Goal: Task Accomplishment & Management: Complete application form

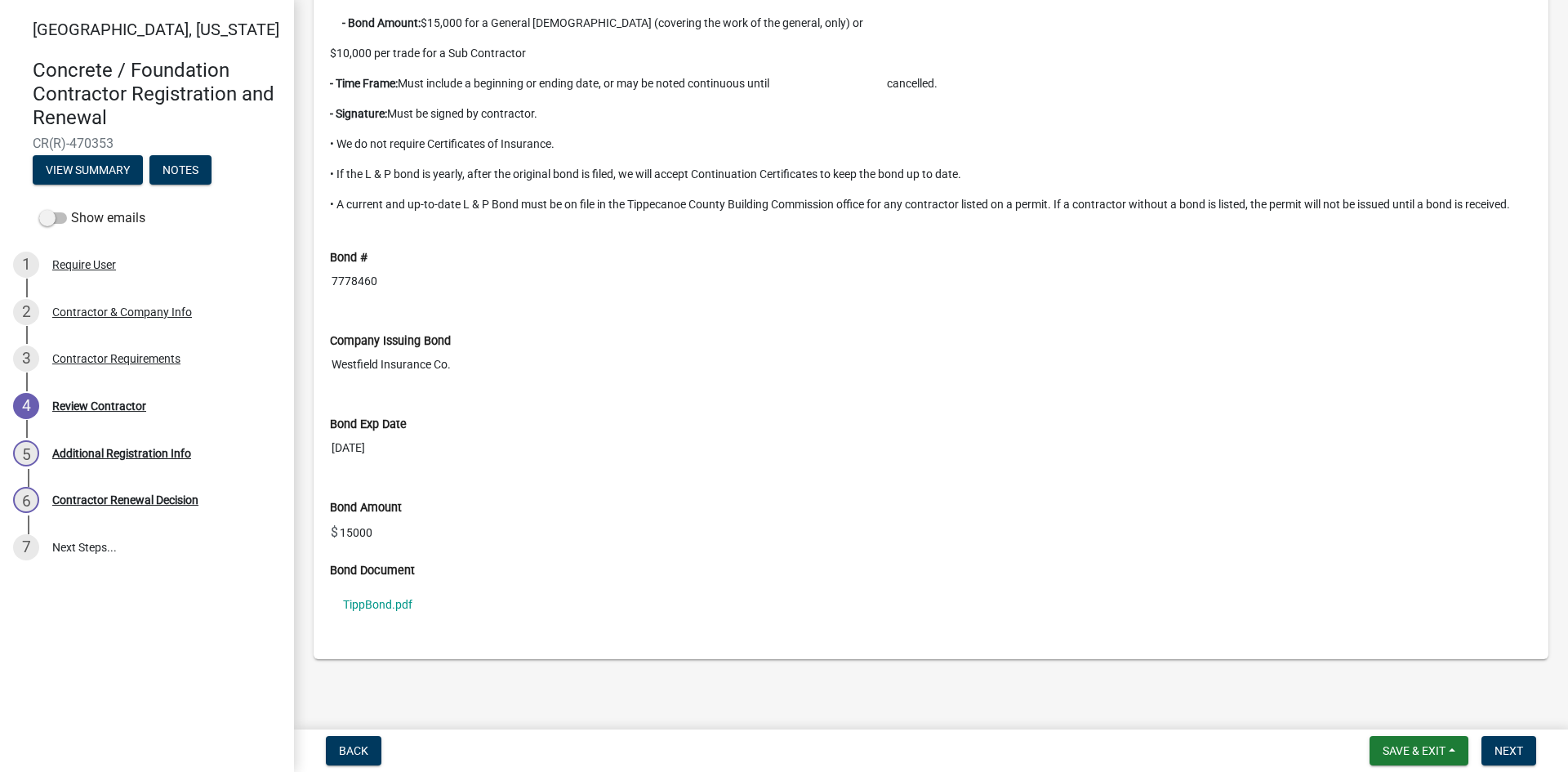
scroll to position [1428, 0]
click at [366, 601] on link "TippBond.pdf" at bounding box center [931, 604] width 1202 height 38
click at [130, 353] on div "Contractor Requirements" at bounding box center [116, 359] width 128 height 12
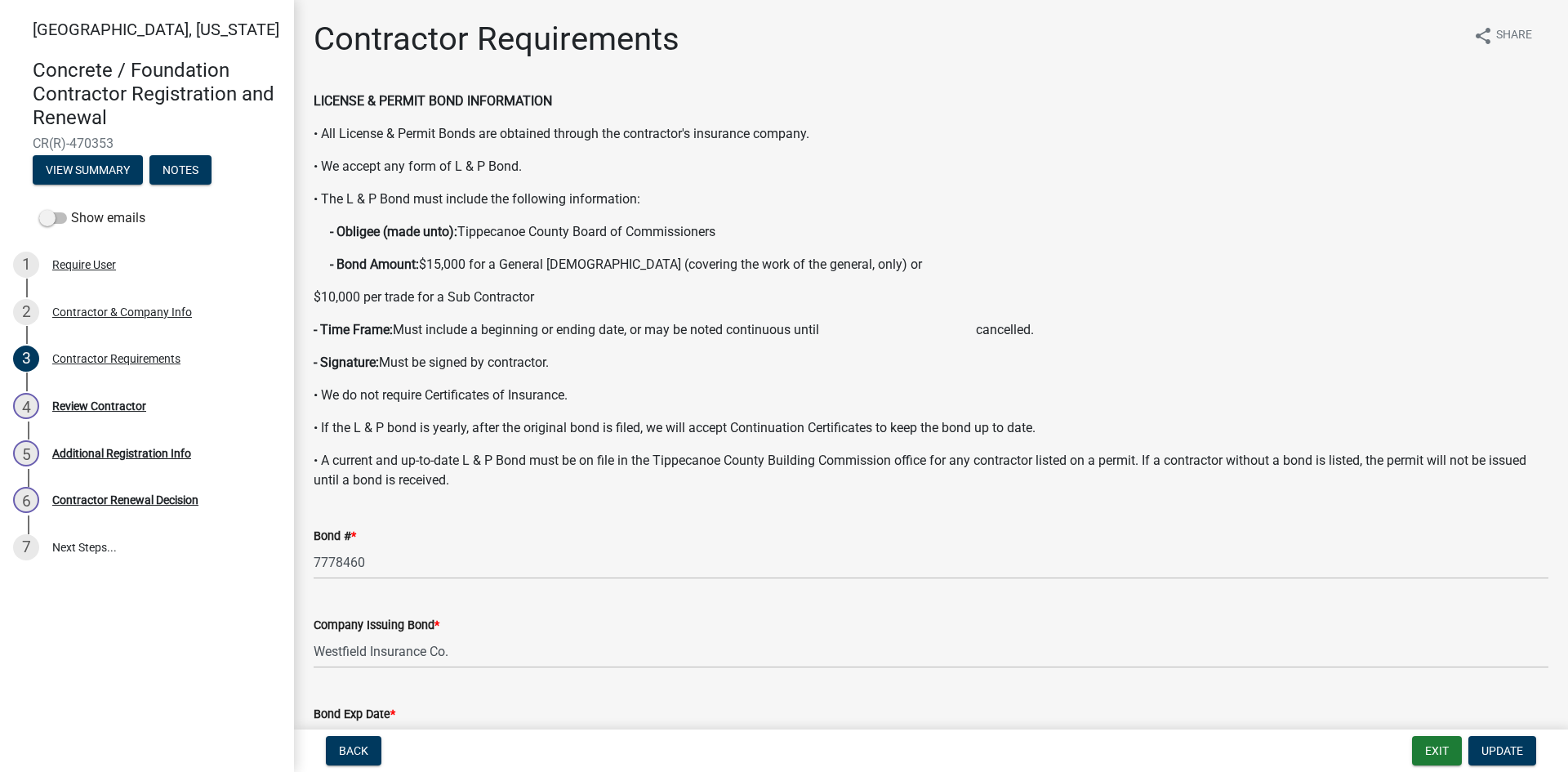
scroll to position [383, 0]
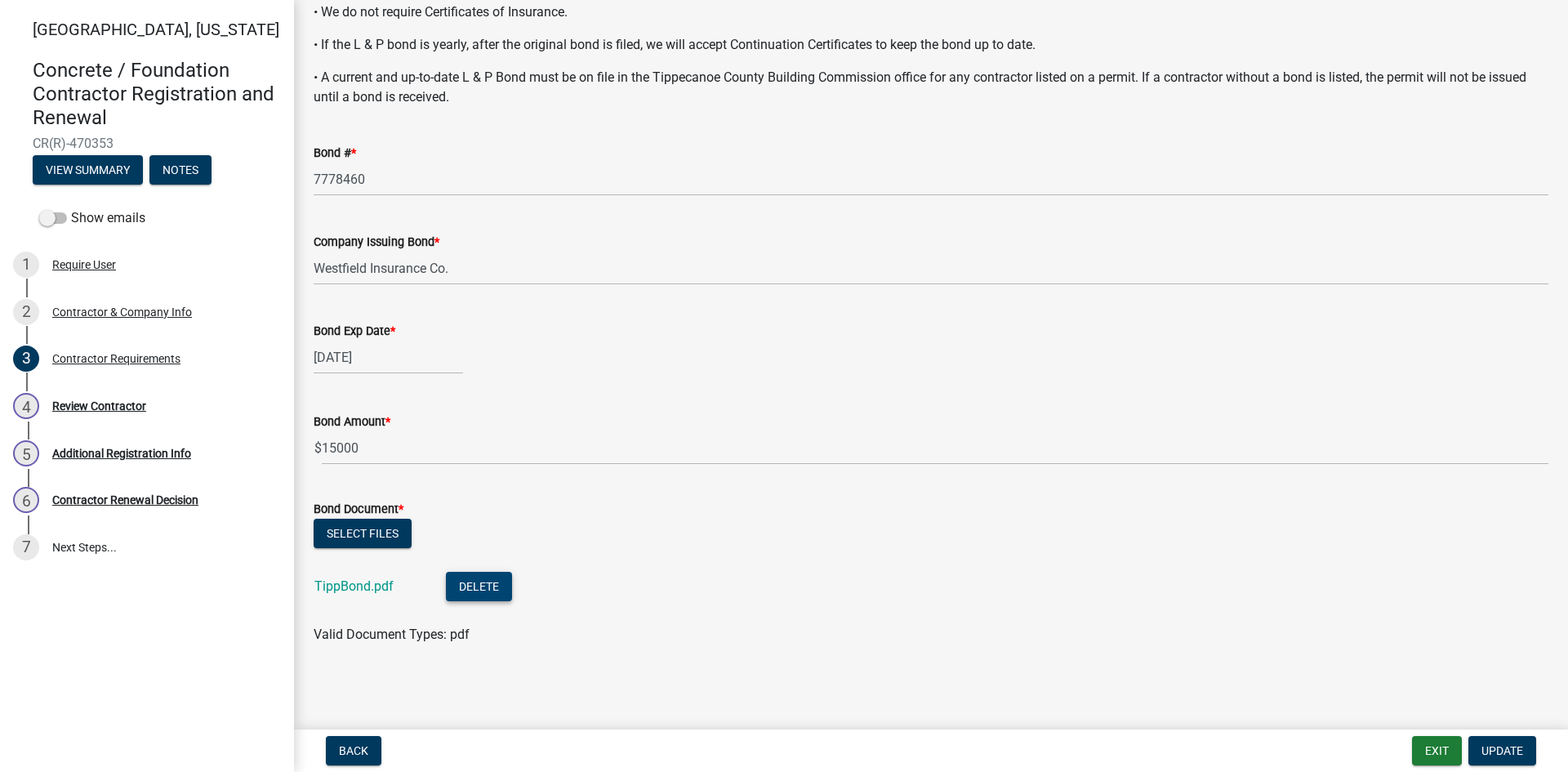
click at [482, 592] on button "Delete" at bounding box center [479, 586] width 66 height 29
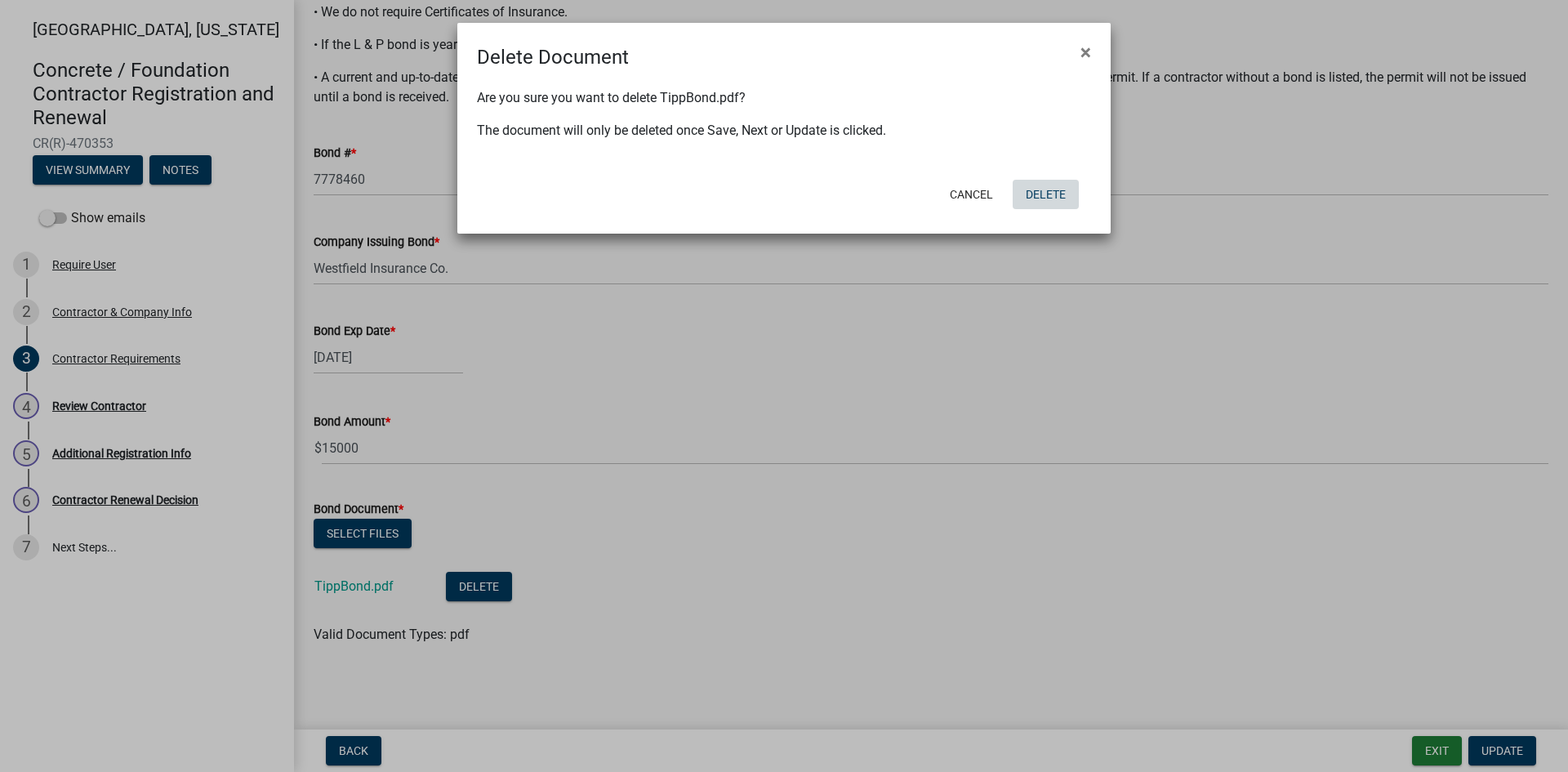
click at [1055, 188] on button "Delete" at bounding box center [1046, 194] width 66 height 29
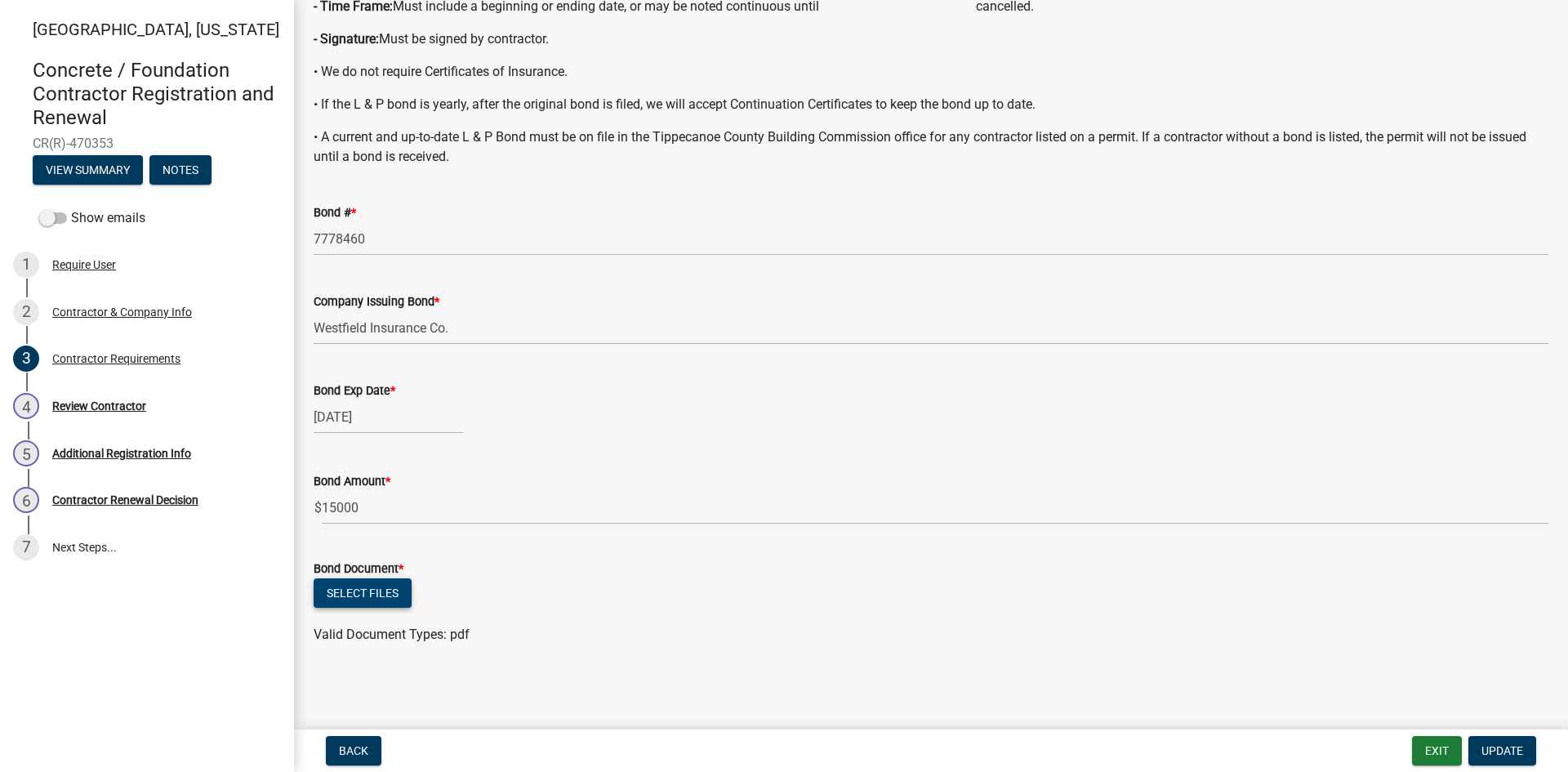
click at [385, 602] on button "Select files" at bounding box center [362, 593] width 98 height 29
click at [1516, 757] on span "Update" at bounding box center [1503, 750] width 42 height 13
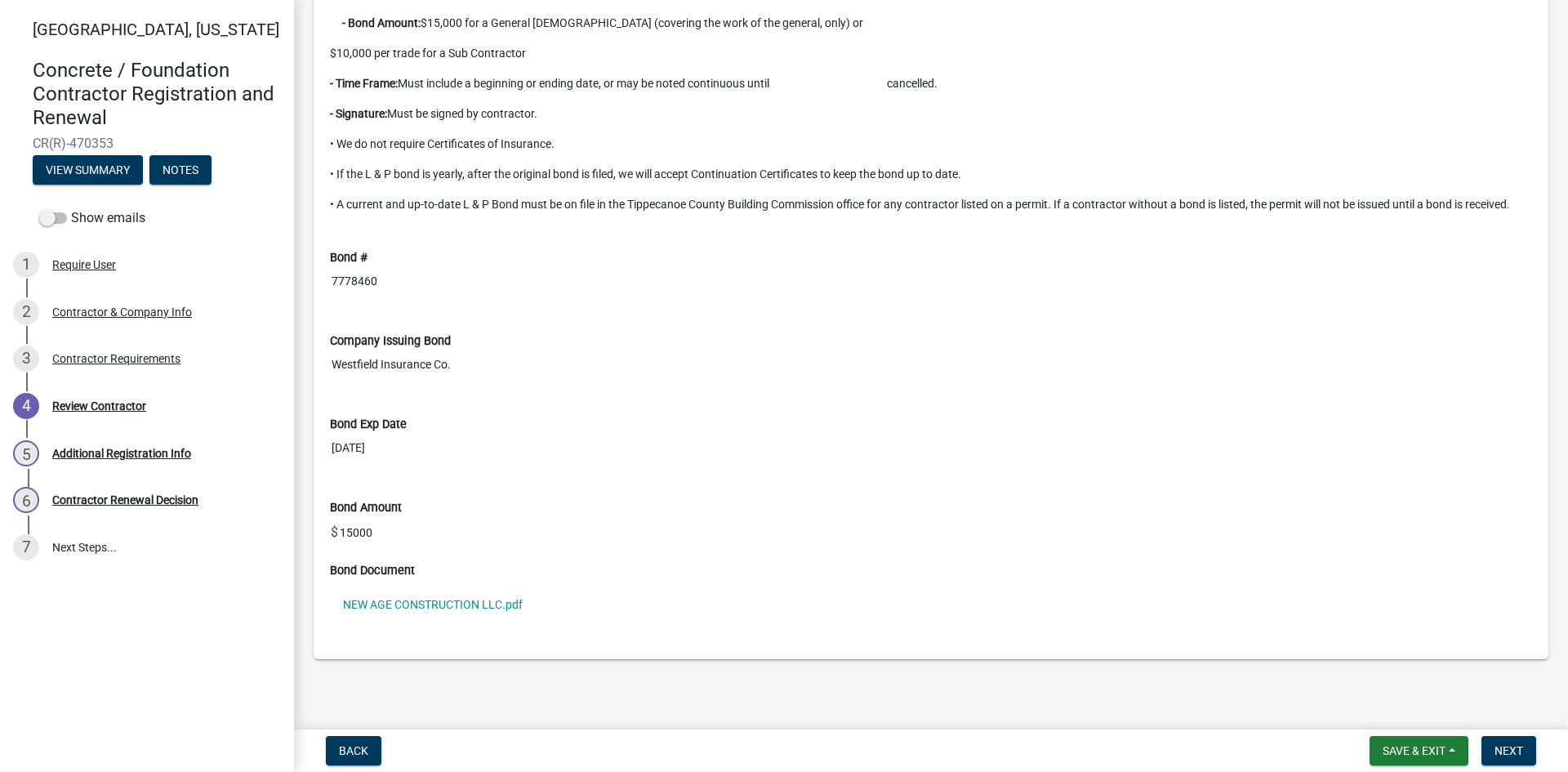
scroll to position [1428, 0]
click at [1516, 751] on span "Next" at bounding box center [1509, 750] width 28 height 13
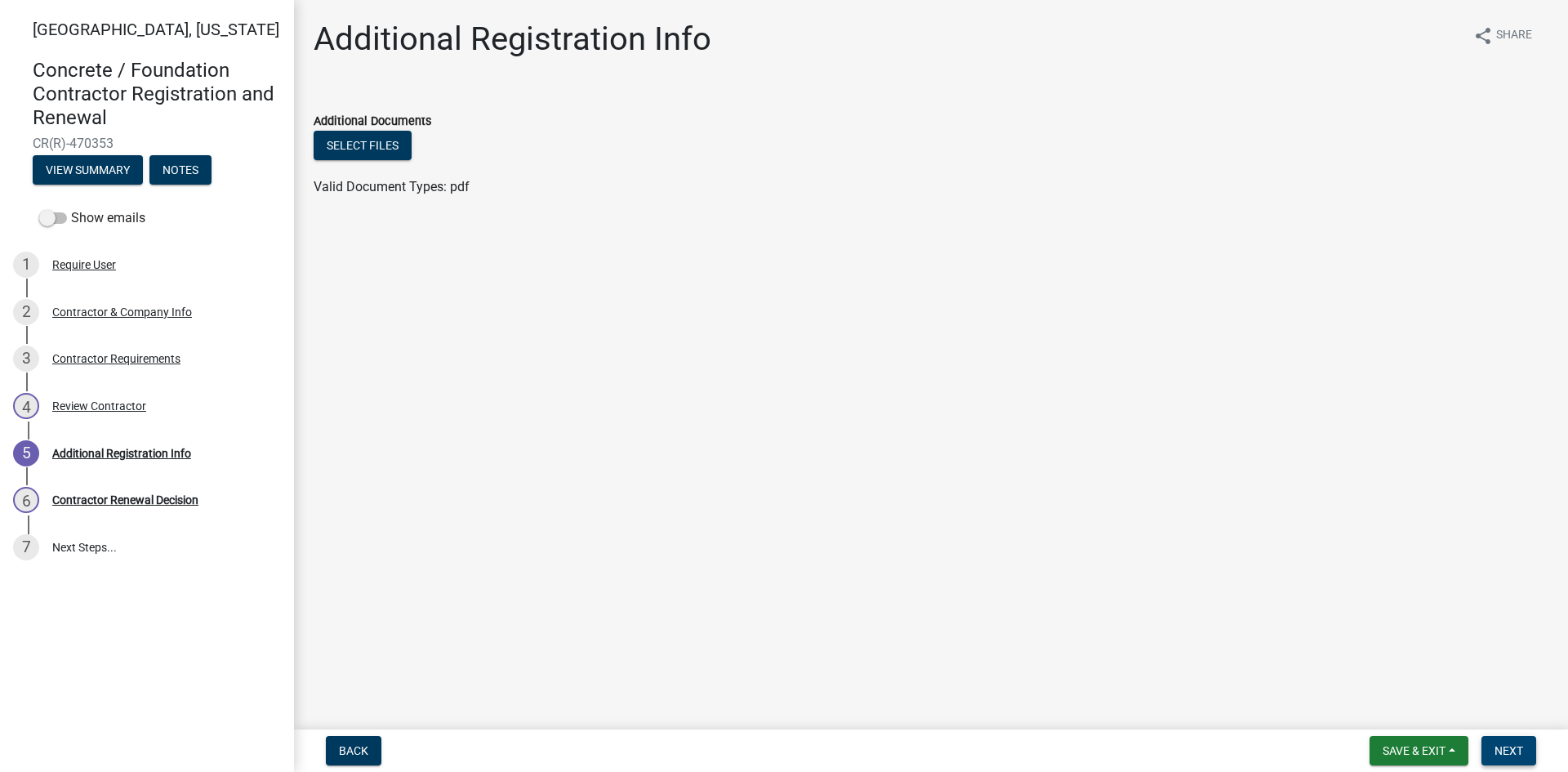
click at [1512, 747] on span "Next" at bounding box center [1509, 750] width 28 height 13
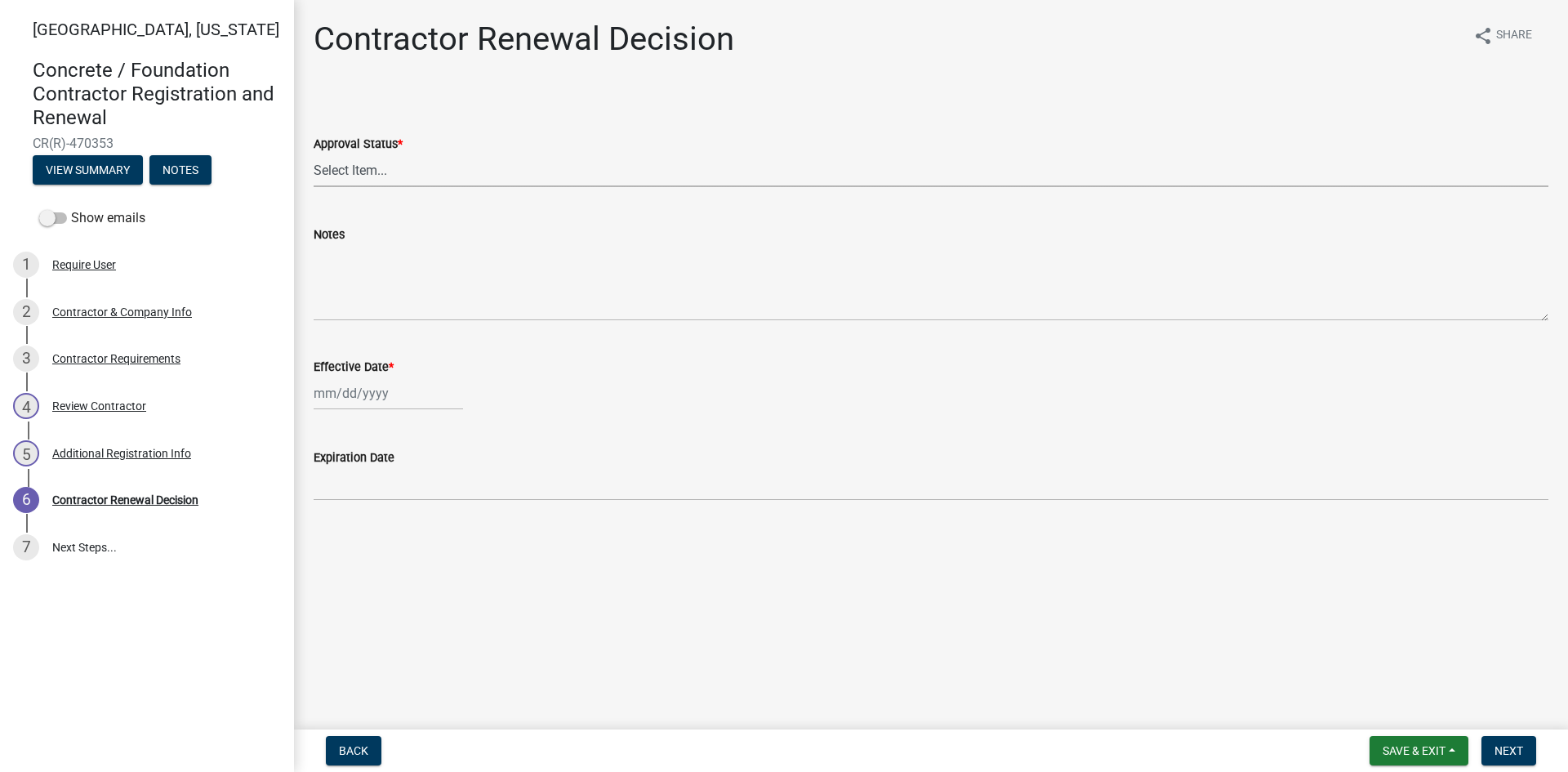
click at [372, 179] on select "Select Item... Approved Denied" at bounding box center [931, 170] width 1235 height 34
click at [314, 154] on select "Select Item... Approved Denied" at bounding box center [931, 170] width 1235 height 34
select select "30db8998-795d-4bbe-8e49-f1ade8865815"
click at [348, 397] on div at bounding box center [388, 393] width 149 height 34
select select "9"
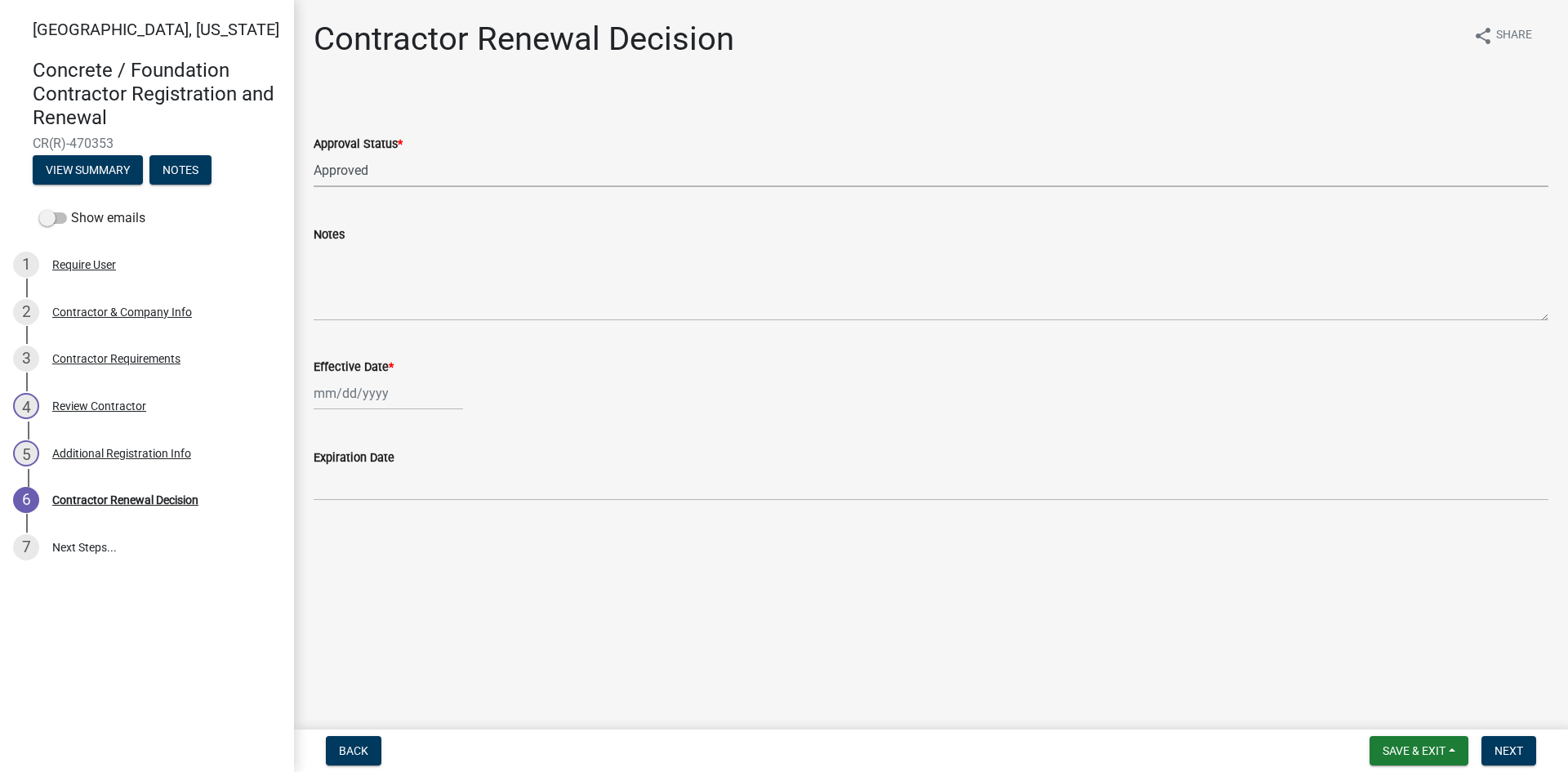
select select "2025"
click at [454, 529] on div "20" at bounding box center [460, 532] width 27 height 27
type input "[DATE]"
click at [1510, 745] on span "Next" at bounding box center [1509, 750] width 28 height 13
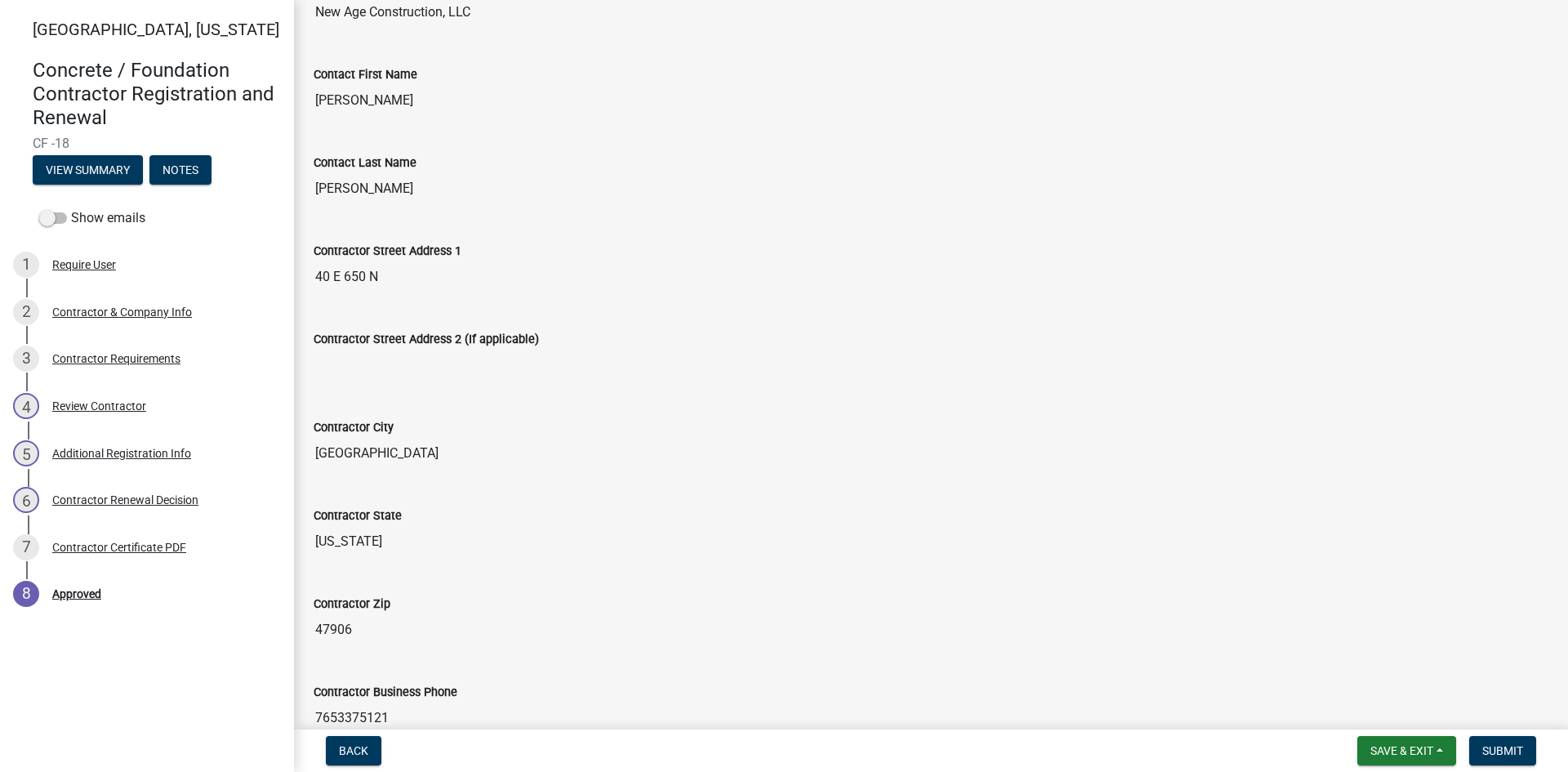
scroll to position [652, 0]
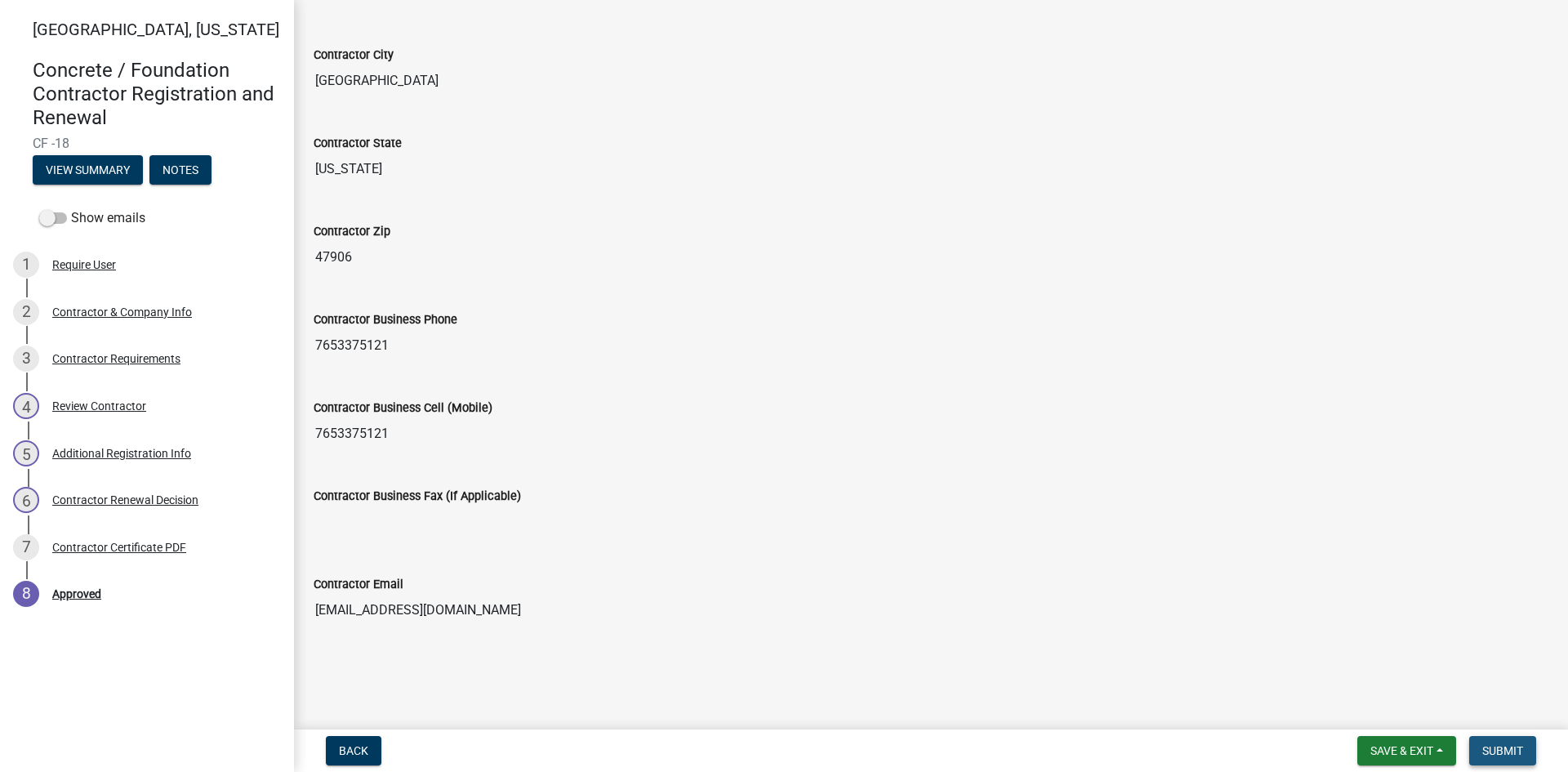
click at [1504, 750] on span "Submit" at bounding box center [1503, 750] width 41 height 13
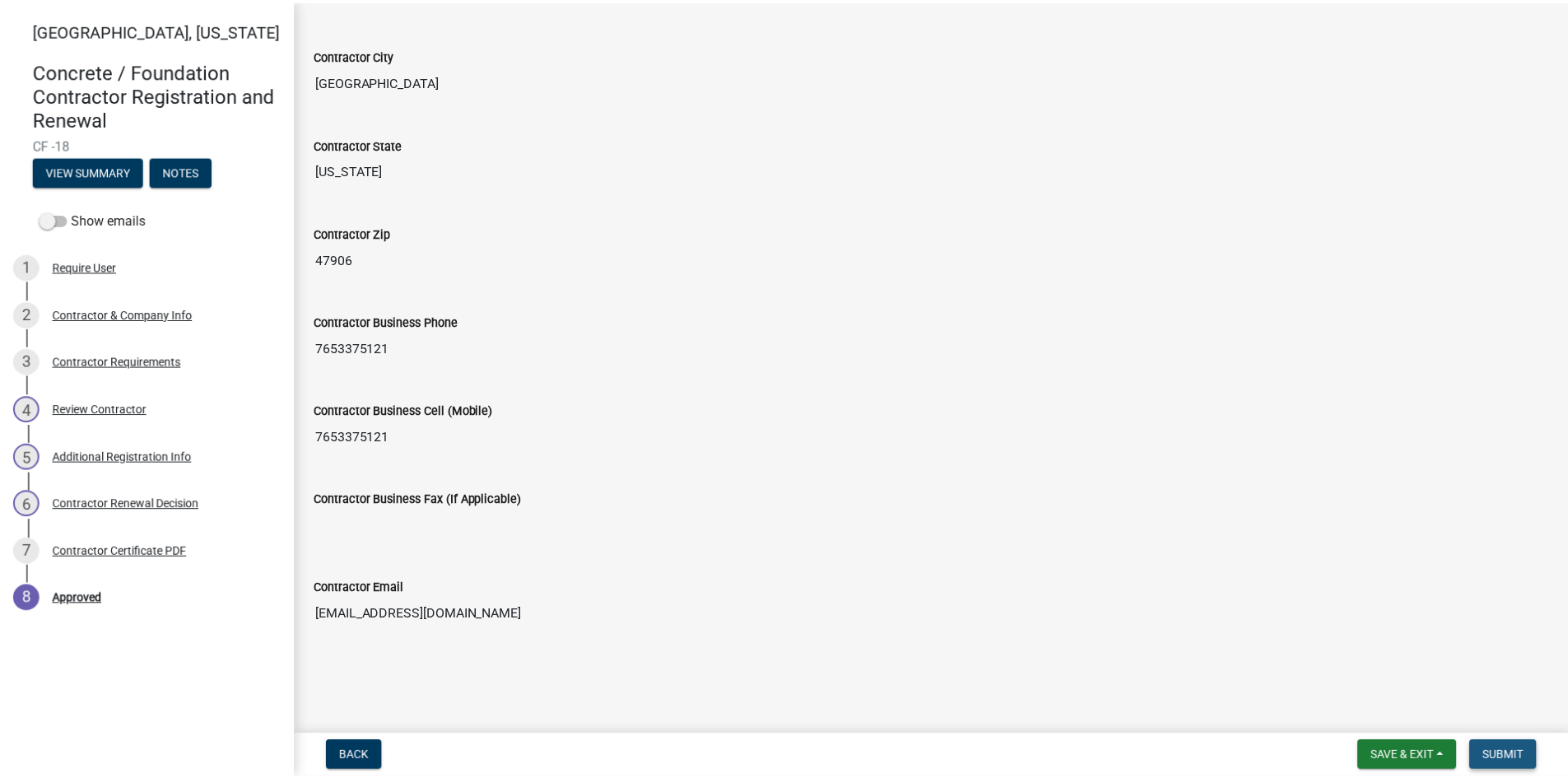
scroll to position [0, 0]
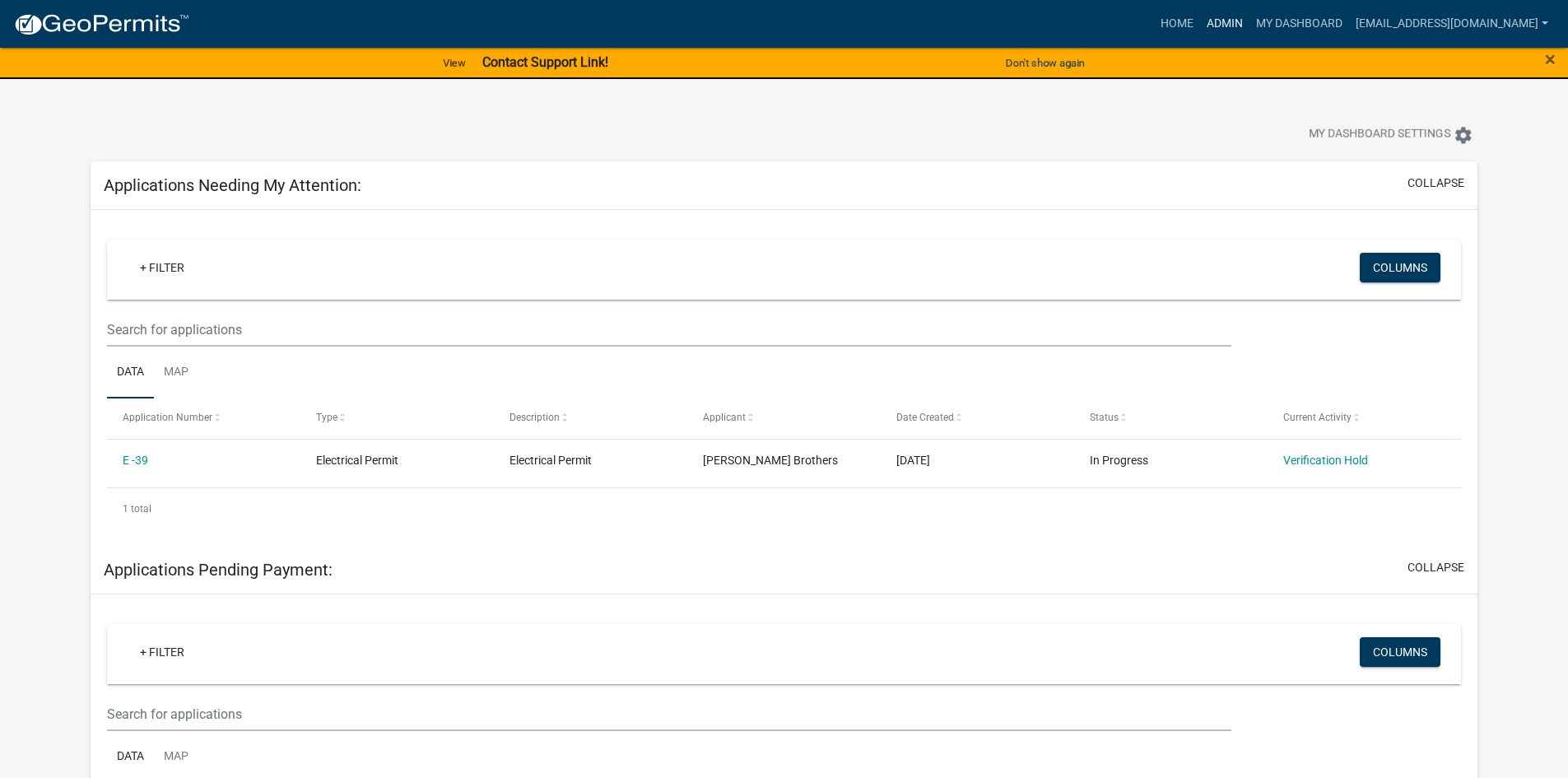
click at [775, 17] on link "Admin" at bounding box center [1225, 24] width 50 height 31
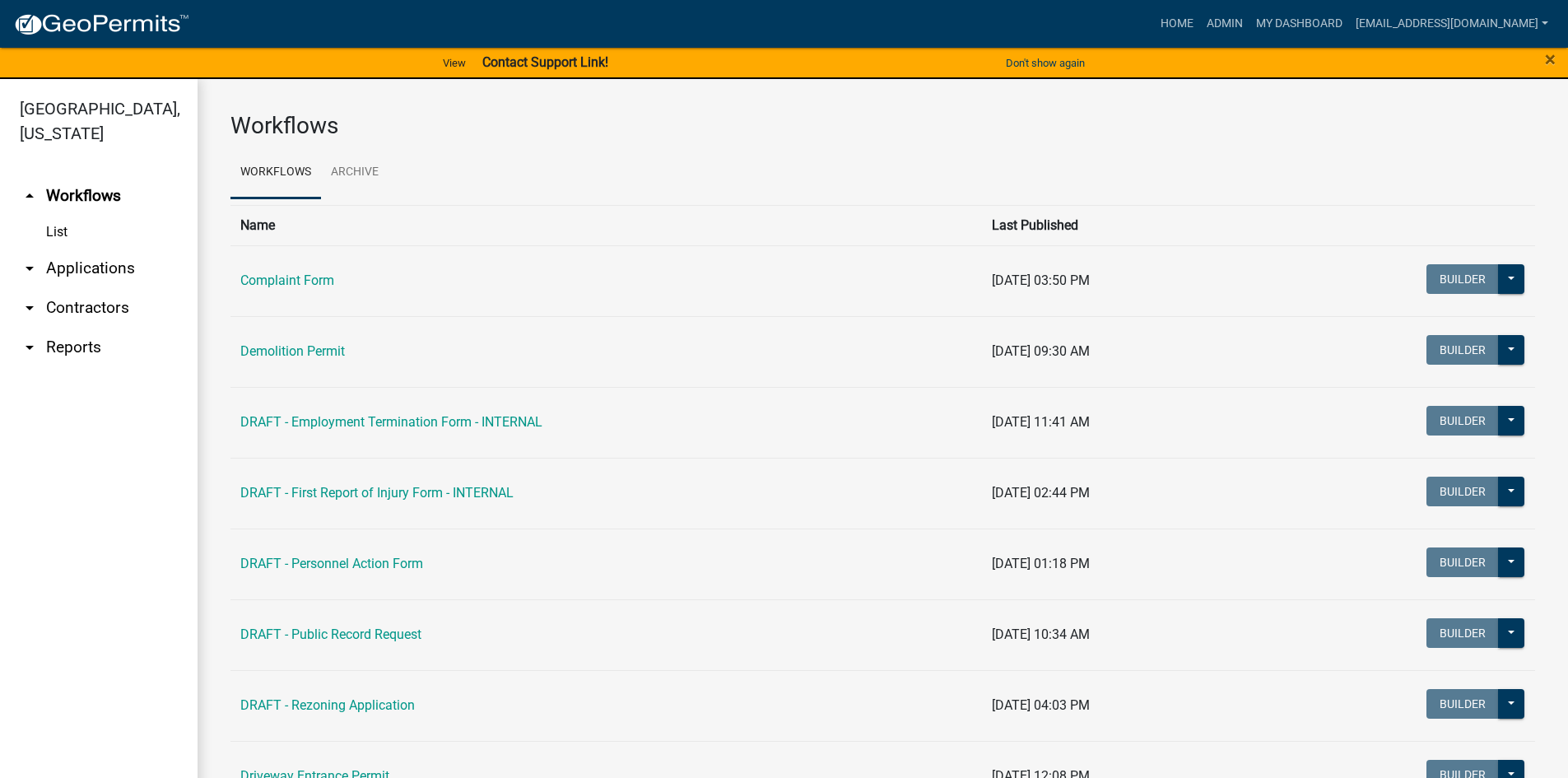
click at [88, 269] on link "arrow_drop_down Applications" at bounding box center [99, 268] width 197 height 40
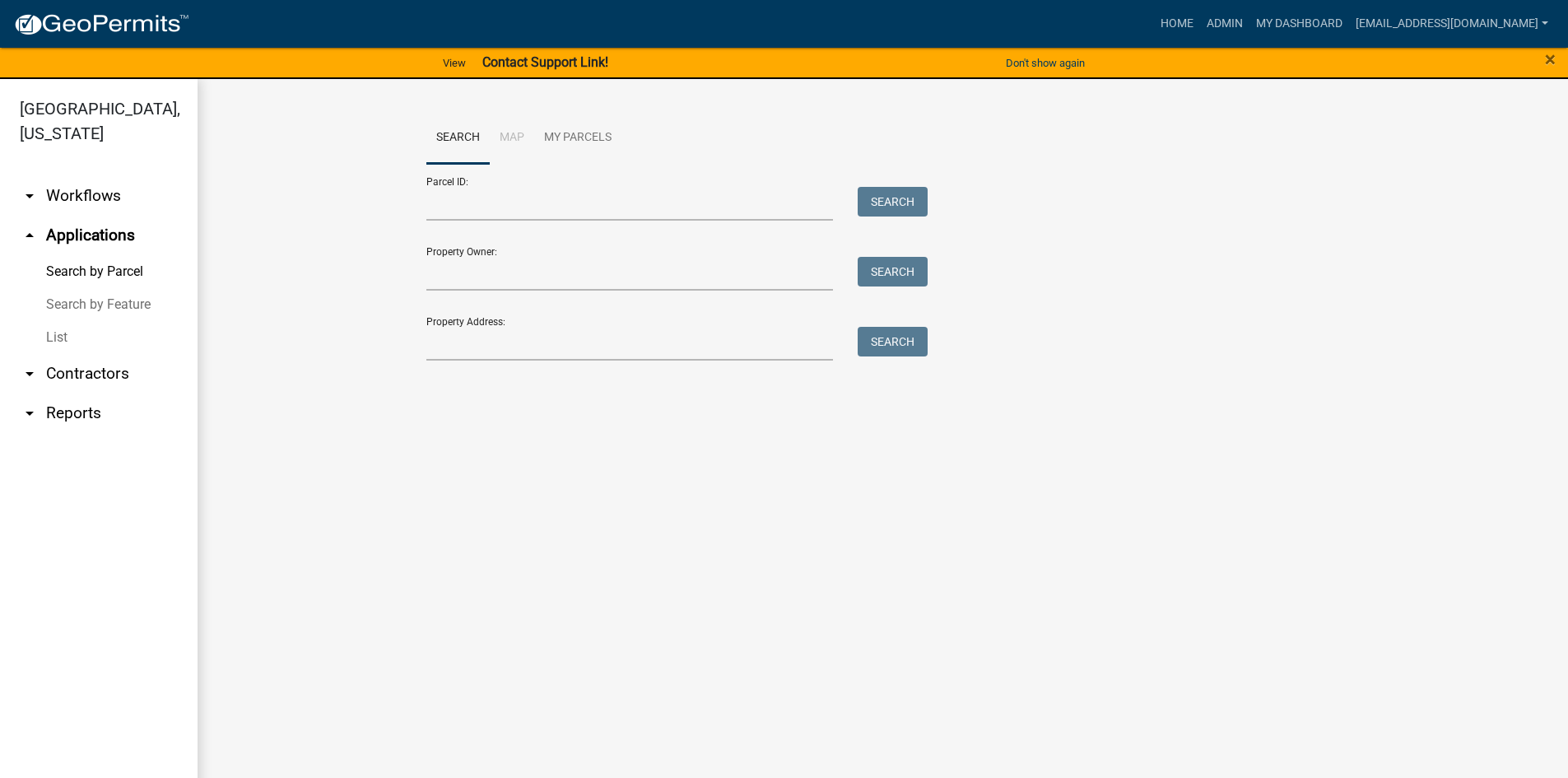
click at [61, 335] on link "List" at bounding box center [99, 337] width 197 height 33
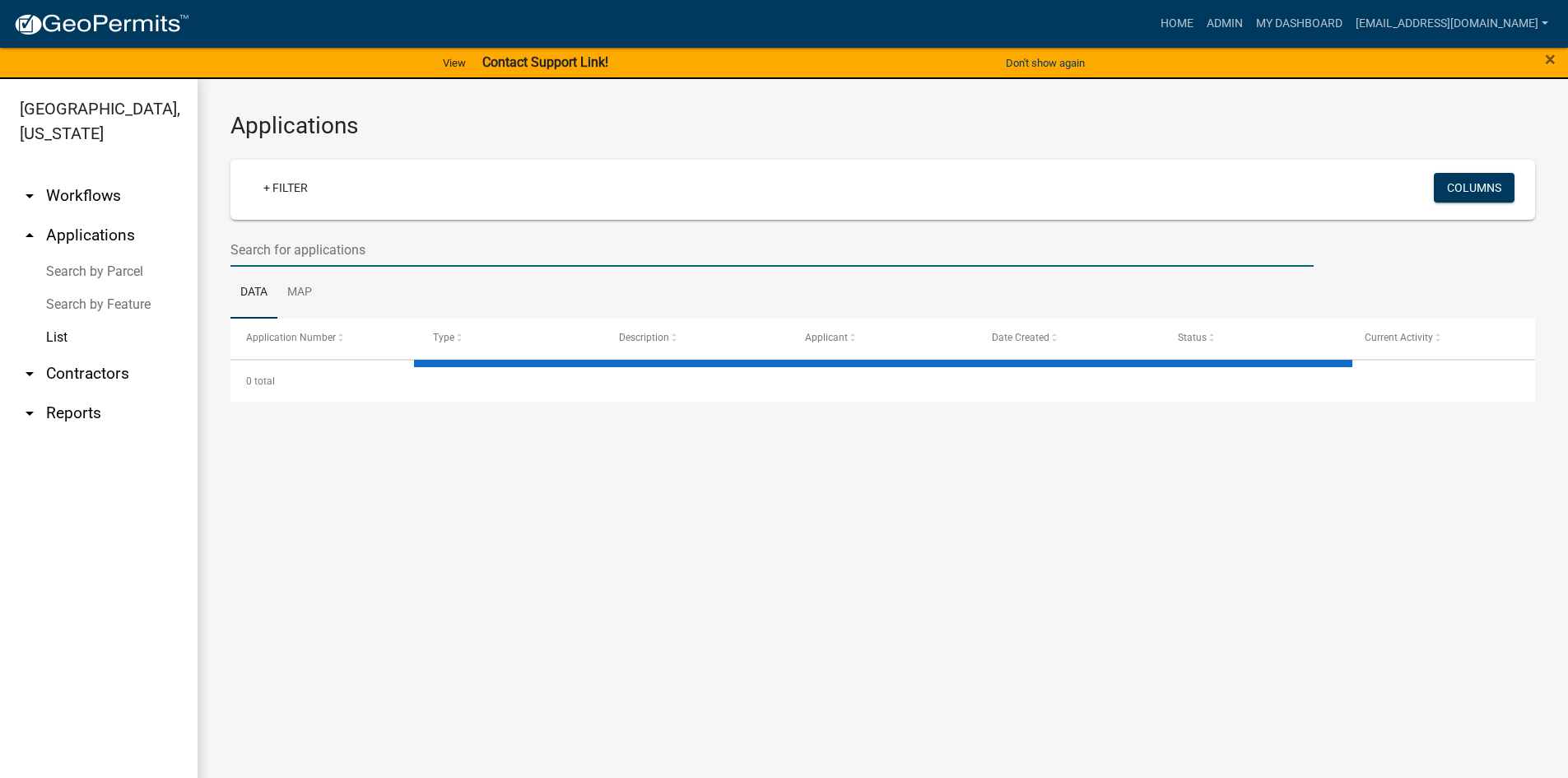
click at [333, 252] on input "text" at bounding box center [772, 250] width 1083 height 34
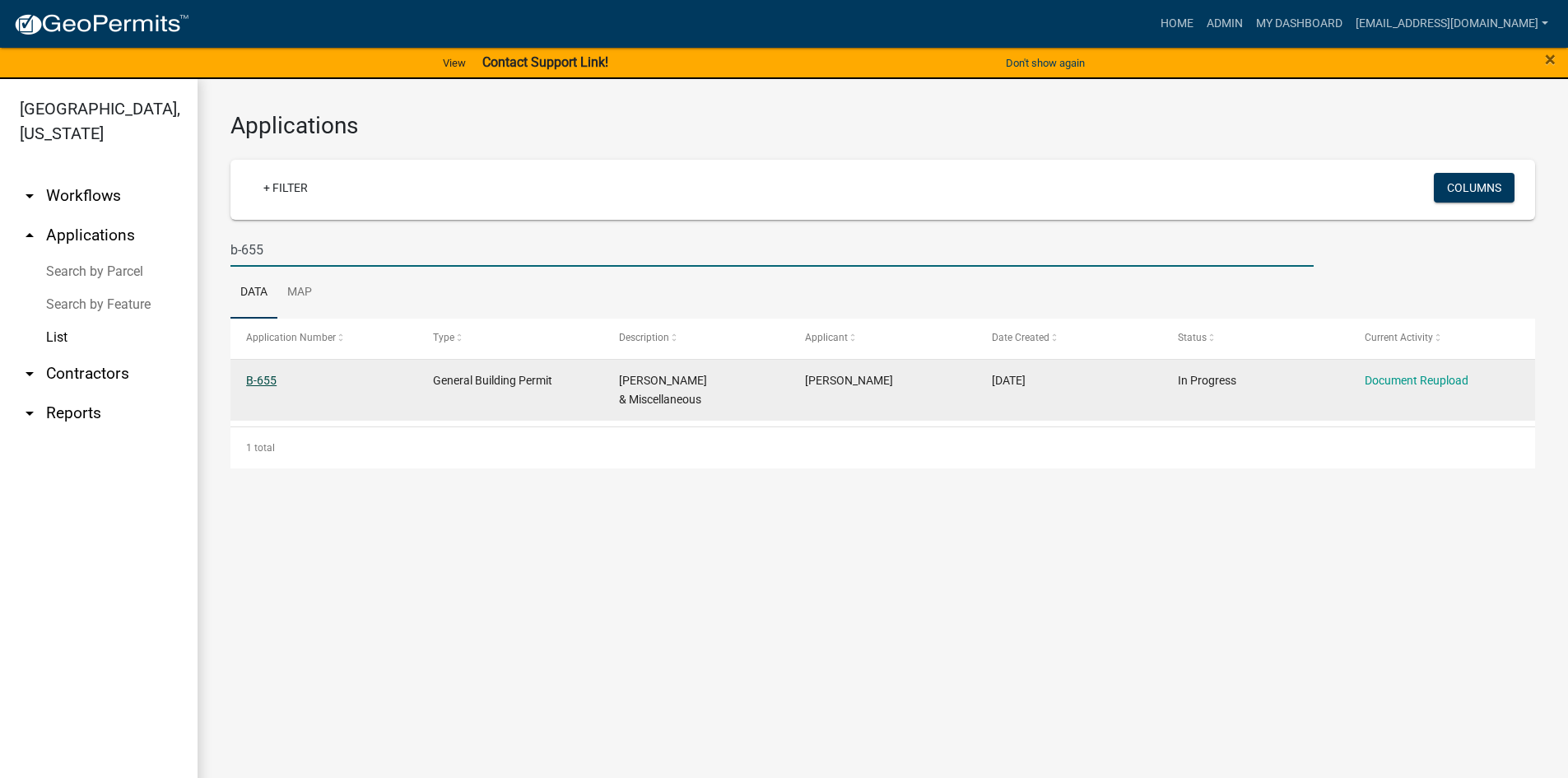
type input "b-655"
click at [263, 380] on link "B-655" at bounding box center [261, 380] width 30 height 13
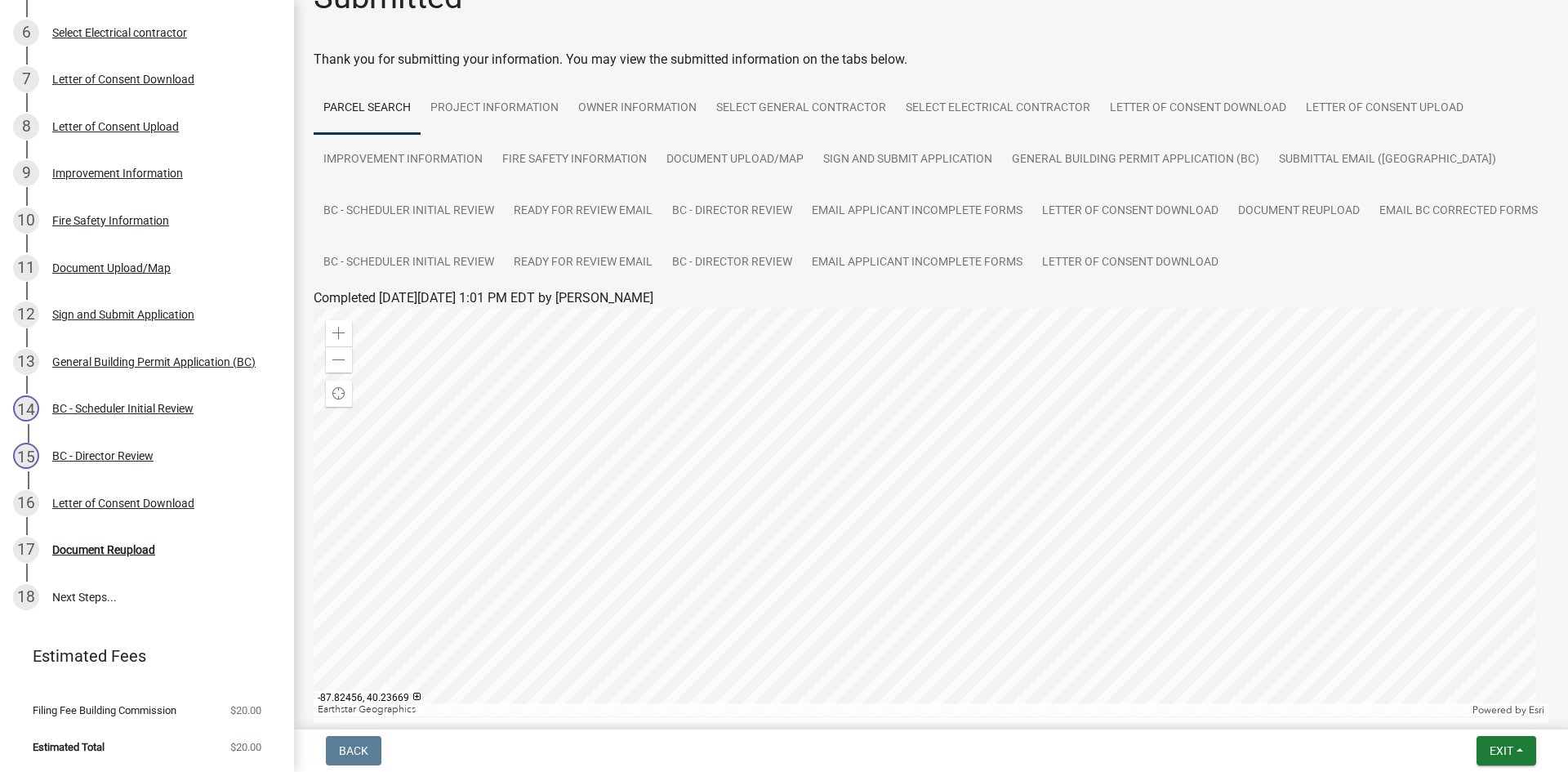
scroll to position [81, 0]
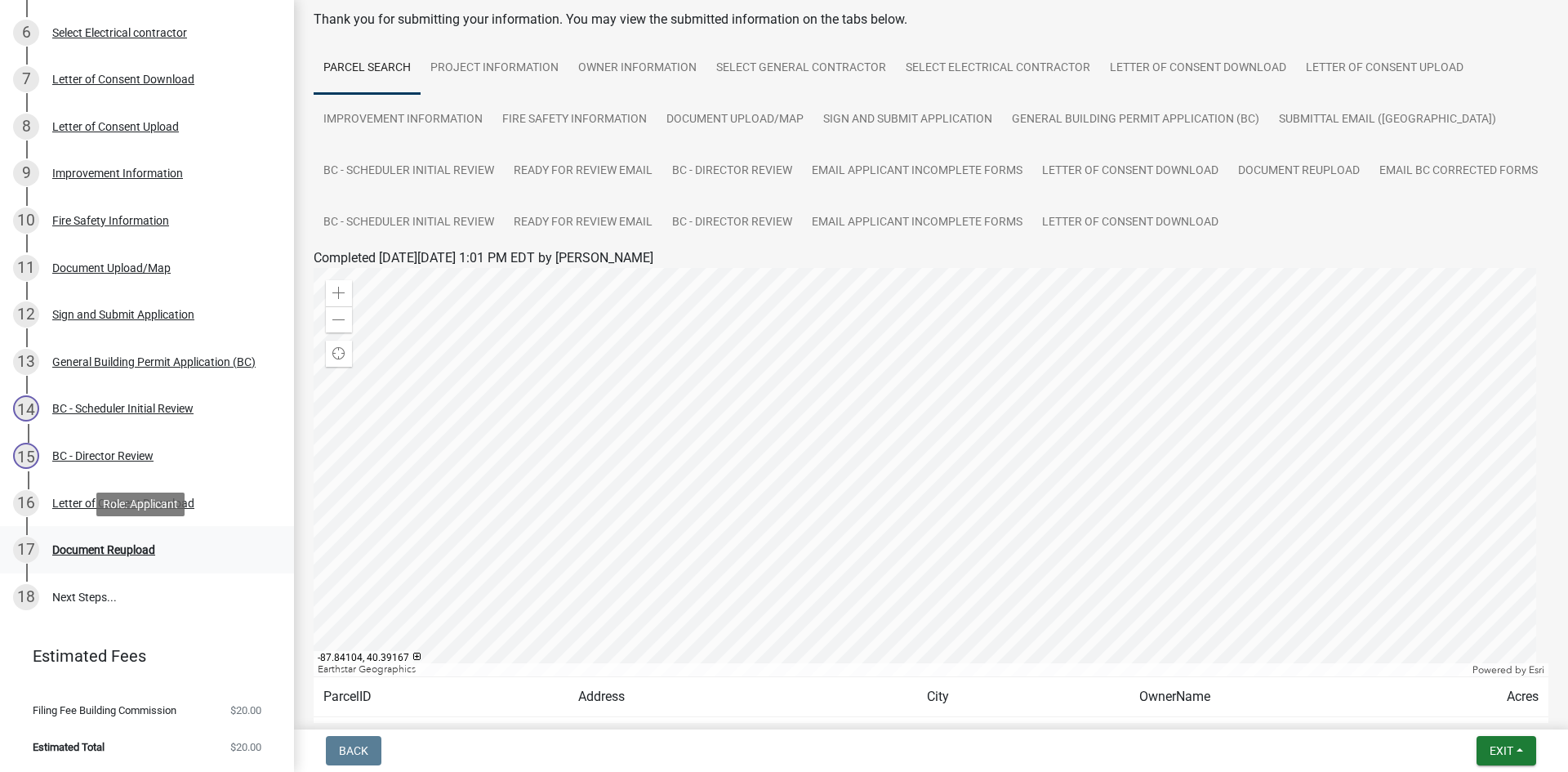
click at [88, 479] on div "Document Reupload" at bounding box center [103, 550] width 103 height 12
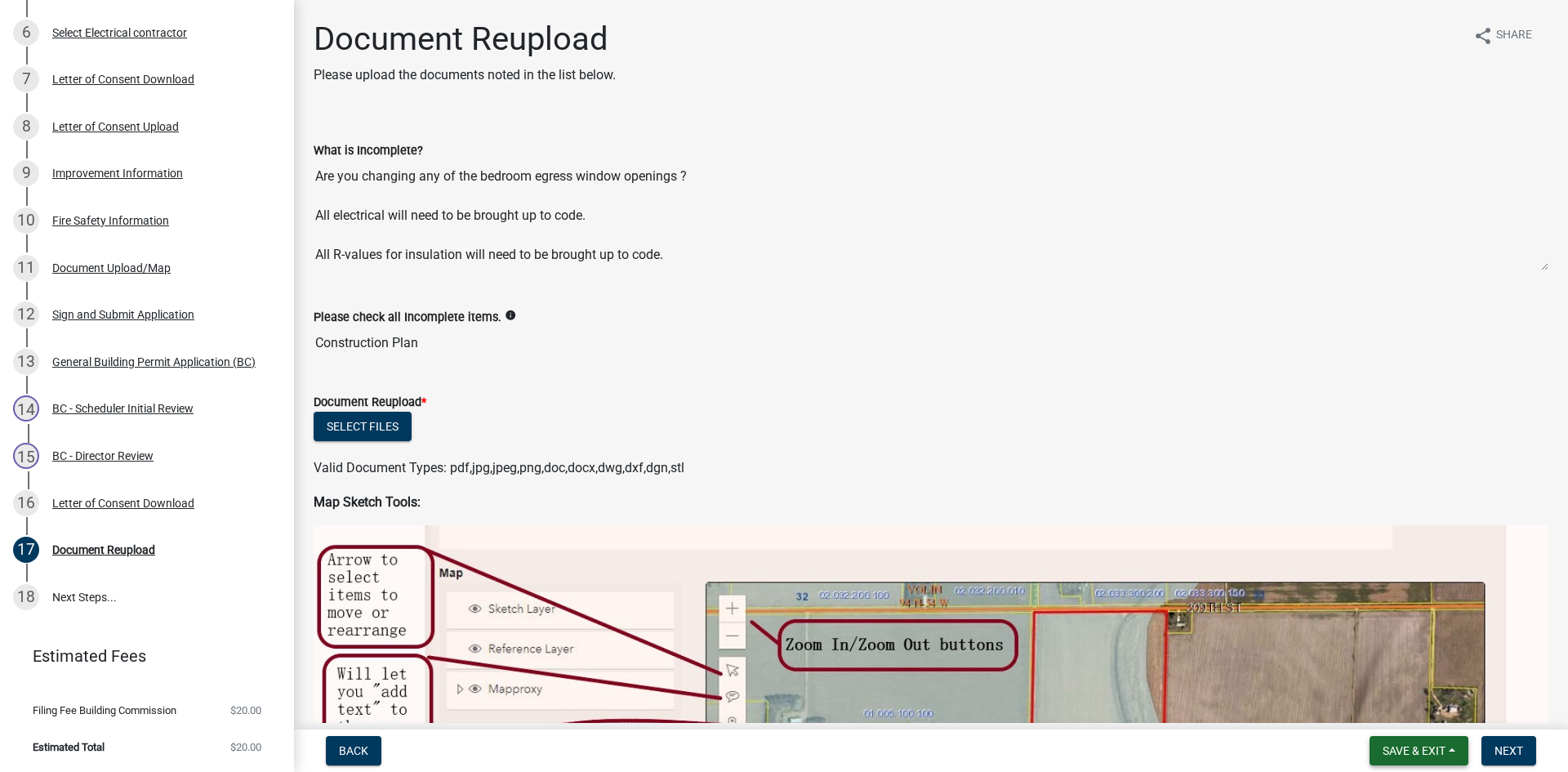
click at [769, 479] on span "Save & Exit" at bounding box center [1414, 750] width 63 height 13
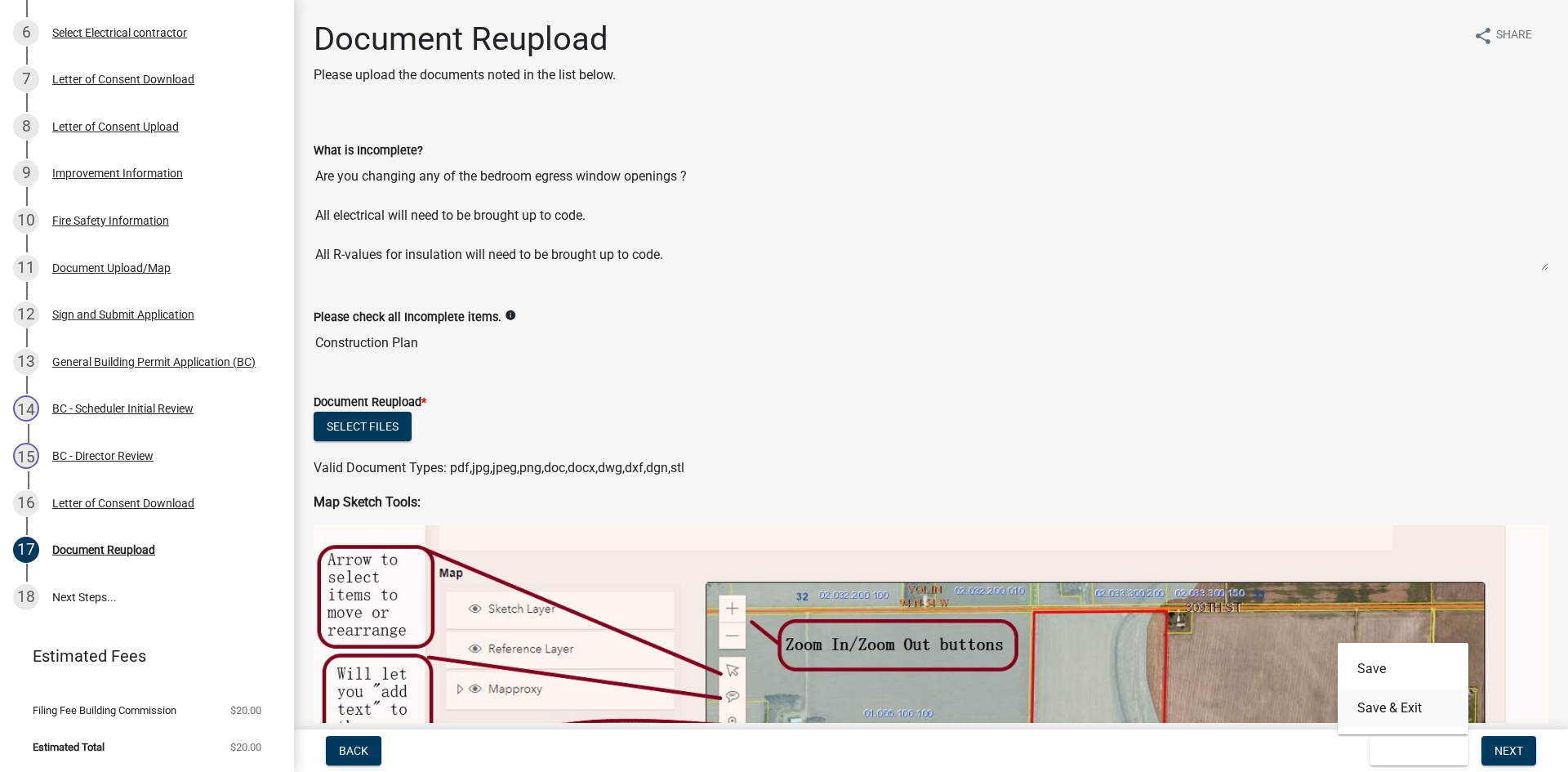
click at [769, 479] on button "Save & Exit" at bounding box center [1403, 708] width 131 height 39
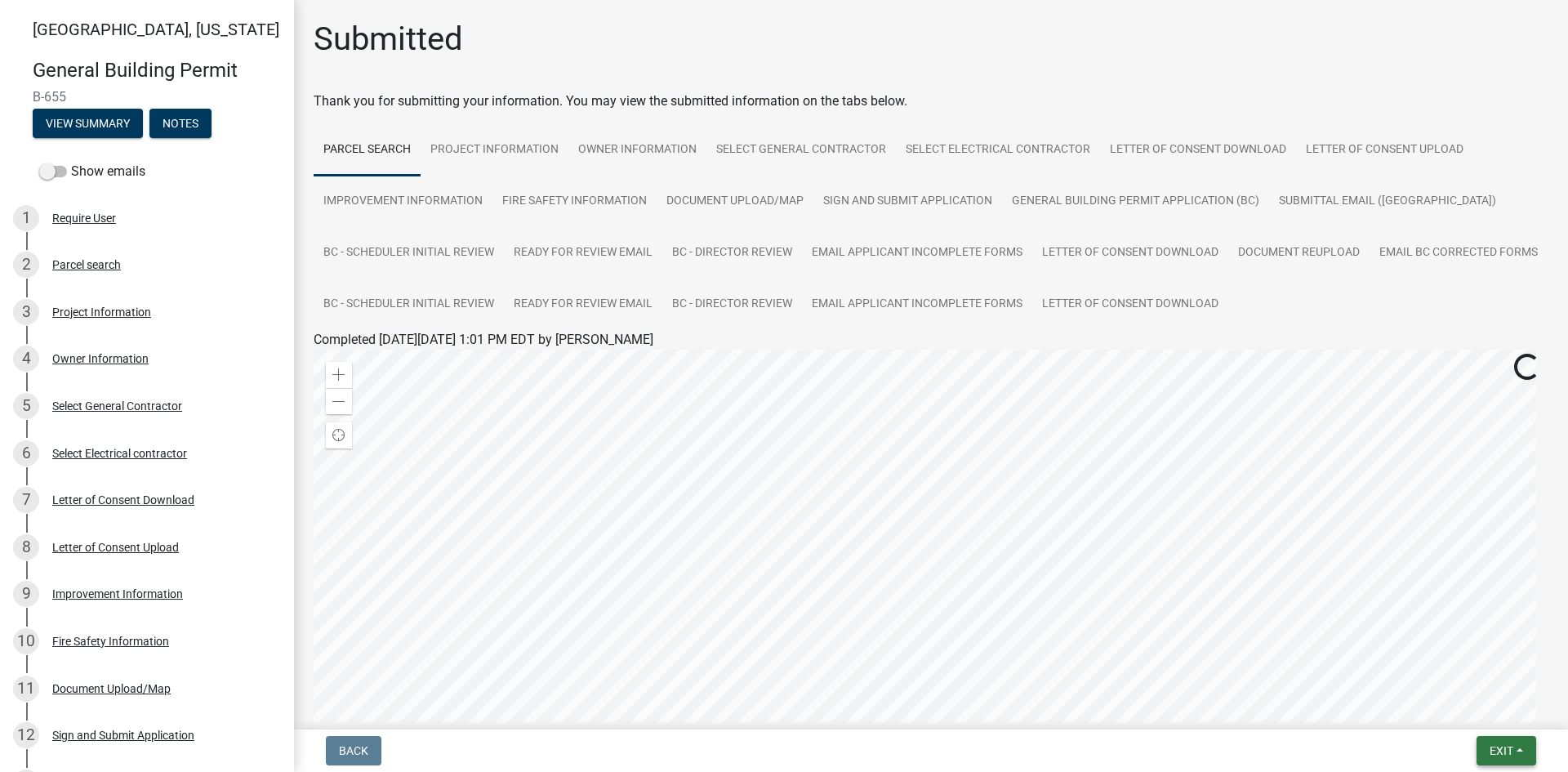
click at [1506, 753] on span "Exit" at bounding box center [1502, 750] width 24 height 13
click at [1490, 719] on button "Save & Exit" at bounding box center [1471, 708] width 131 height 39
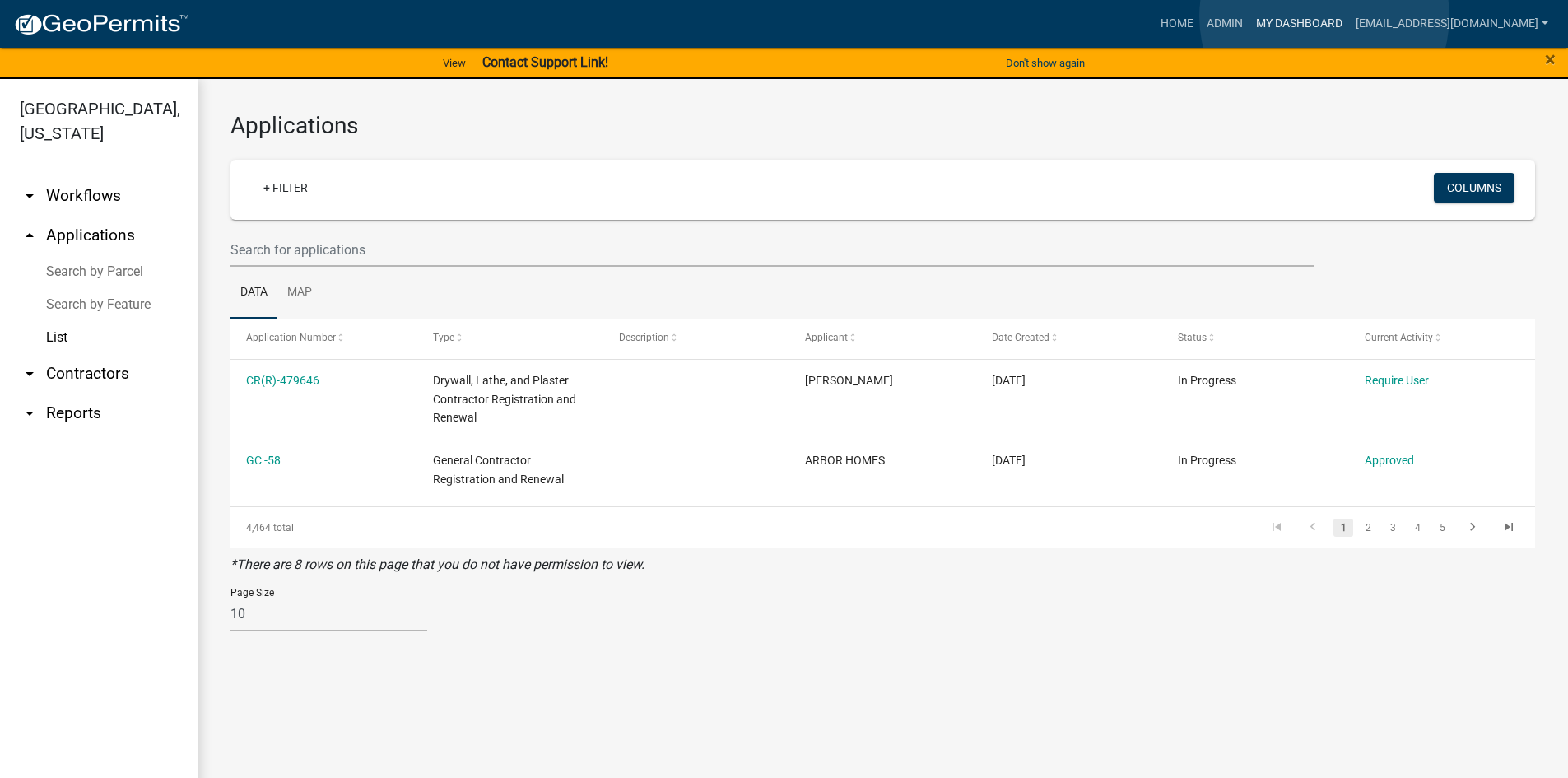
click at [1325, 17] on link "My Dashboard" at bounding box center [1299, 24] width 100 height 31
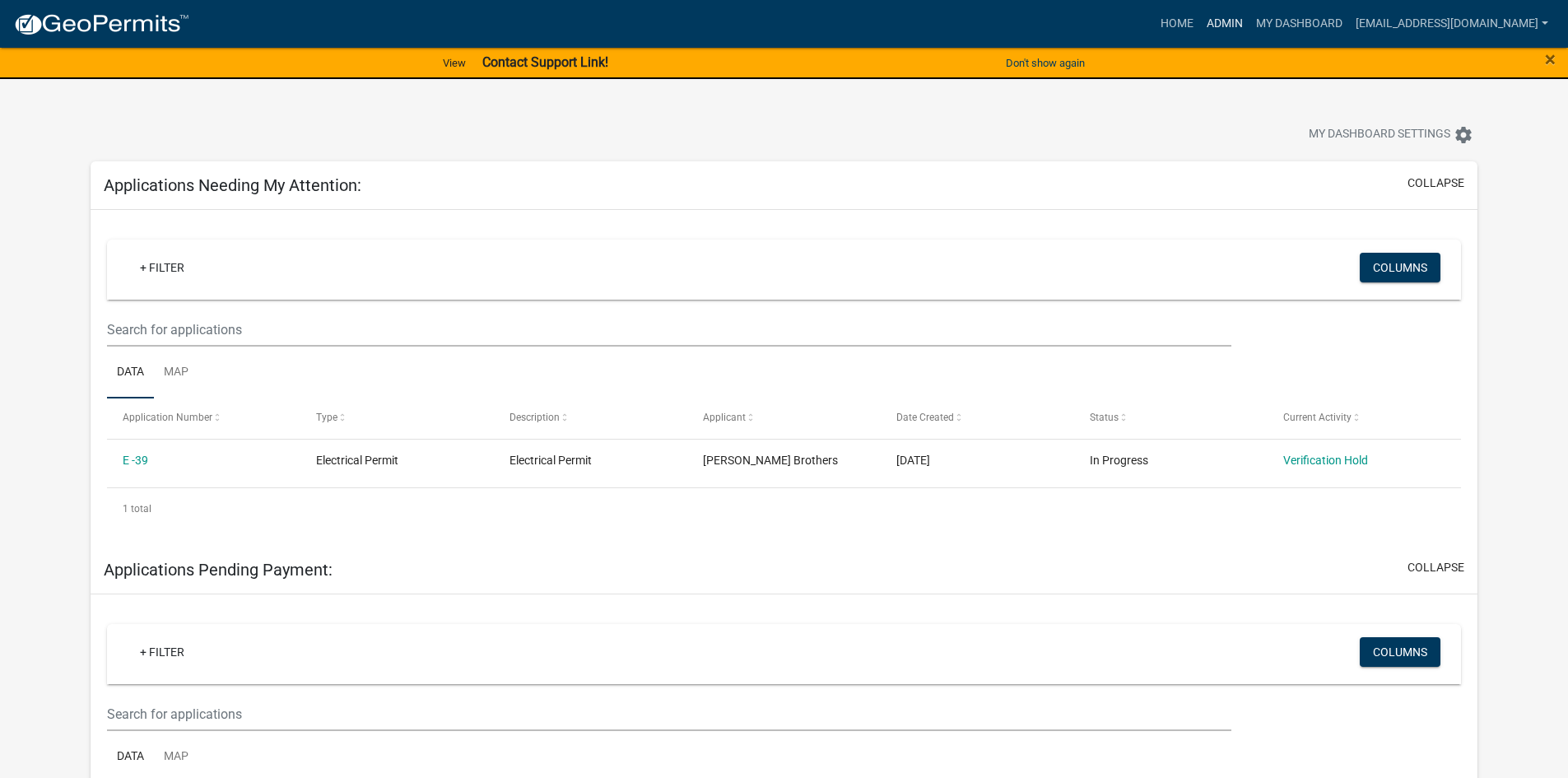
click at [1249, 35] on link "Admin" at bounding box center [1225, 24] width 50 height 31
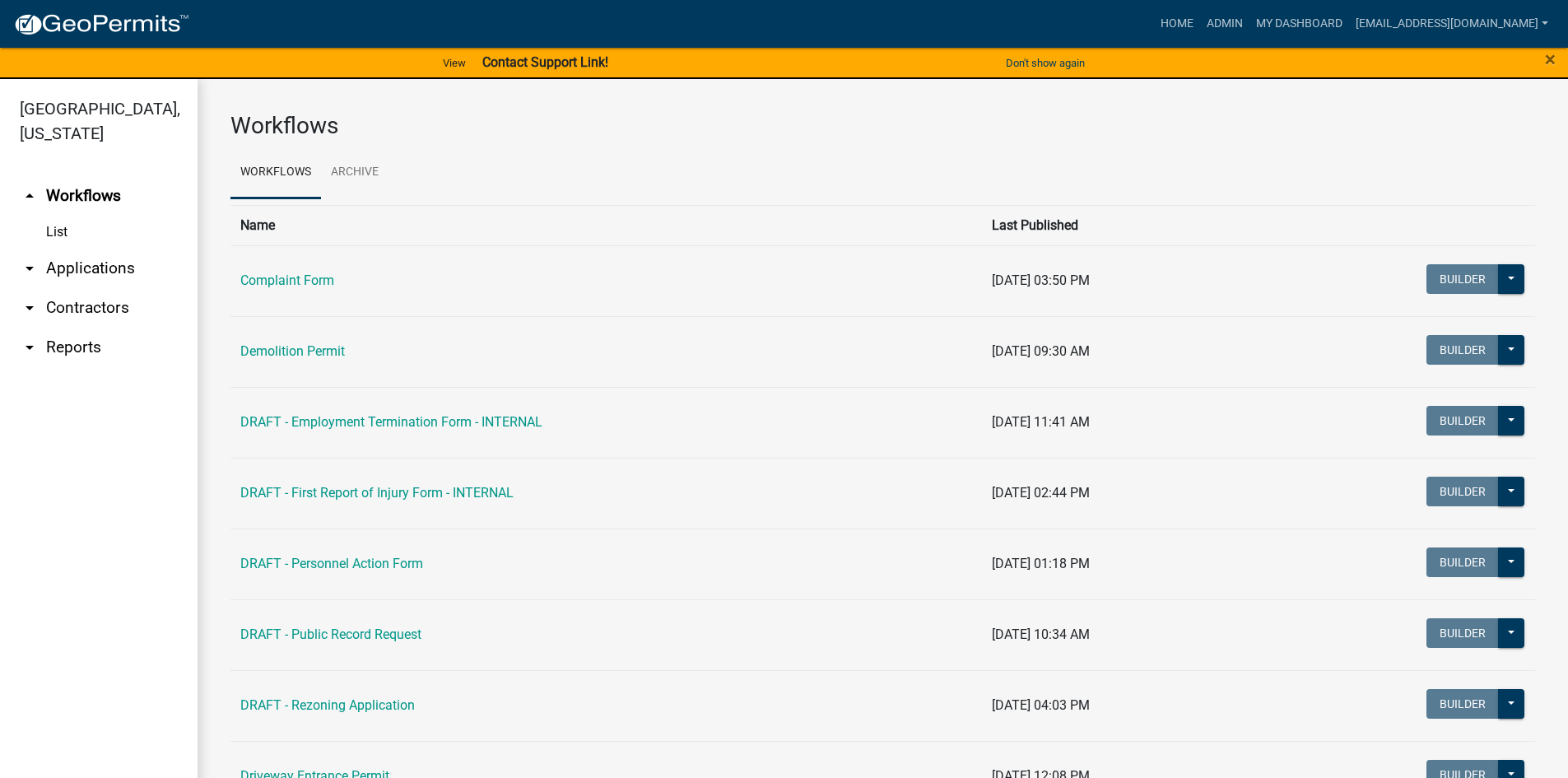
drag, startPoint x: 89, startPoint y: 270, endPoint x: 91, endPoint y: 252, distance: 18.1
click at [89, 269] on link "arrow_drop_down Applications" at bounding box center [99, 268] width 197 height 40
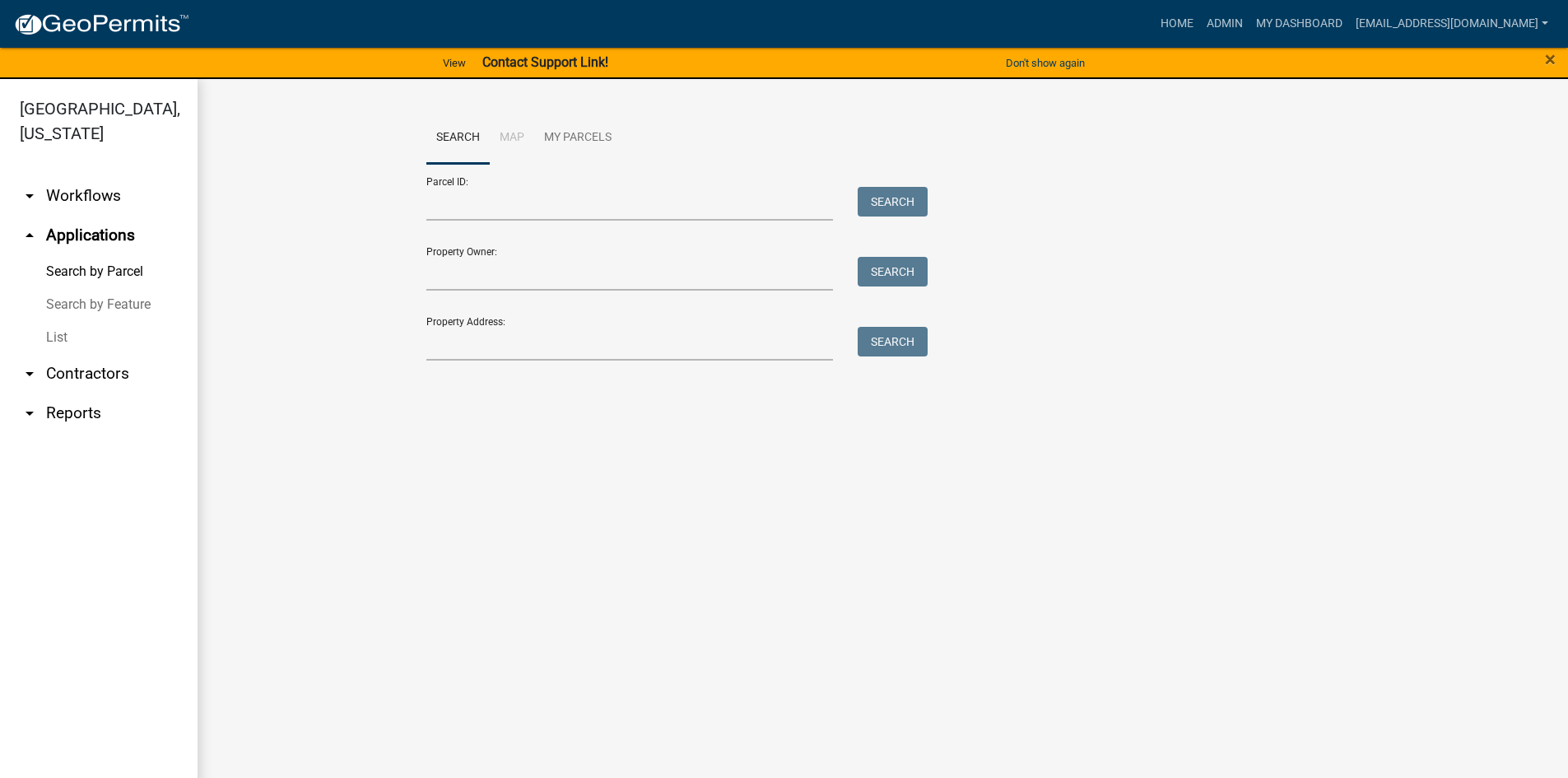
click at [60, 335] on link "List" at bounding box center [99, 337] width 197 height 33
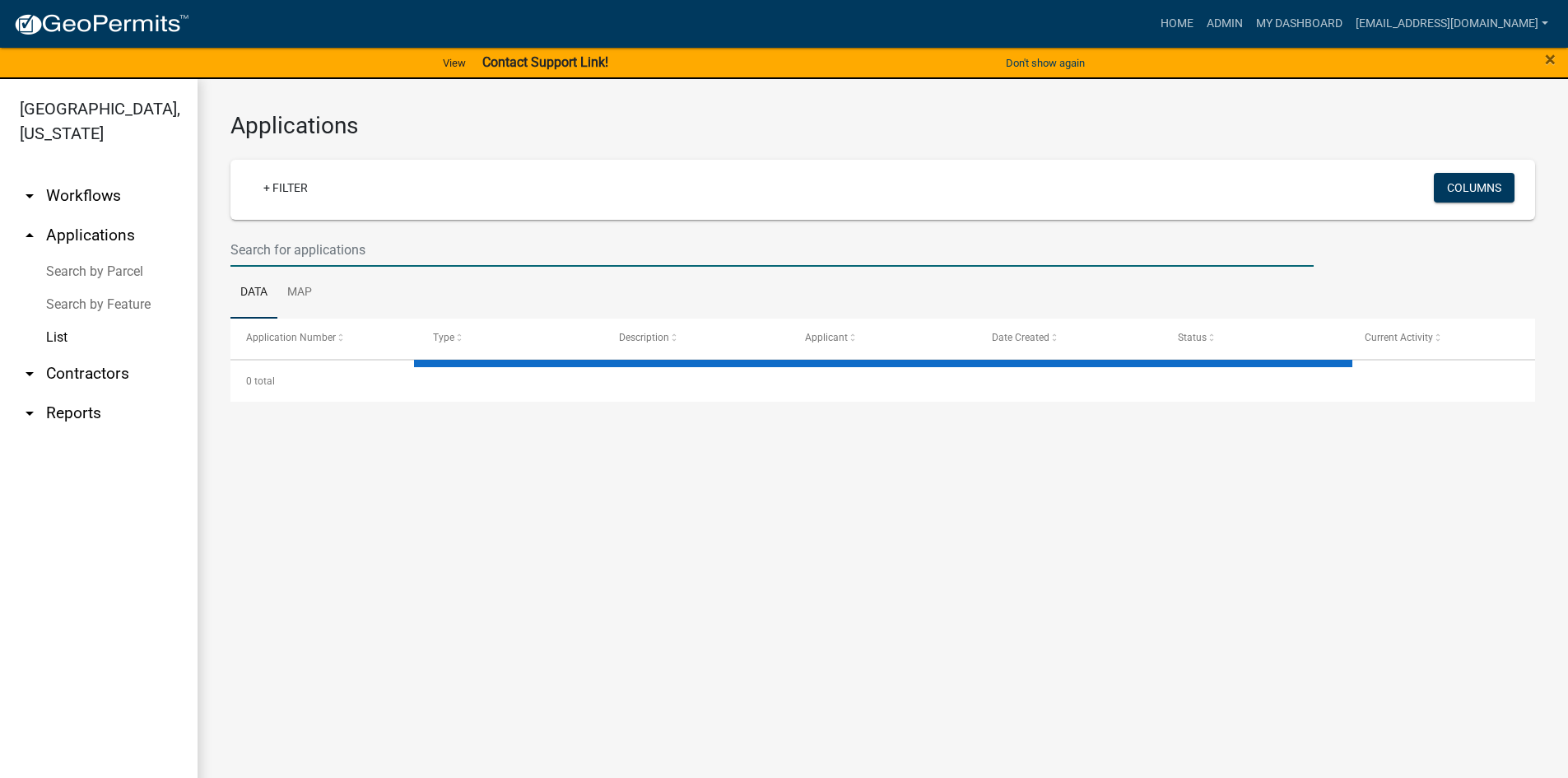
click at [341, 250] on input "text" at bounding box center [772, 250] width 1083 height 34
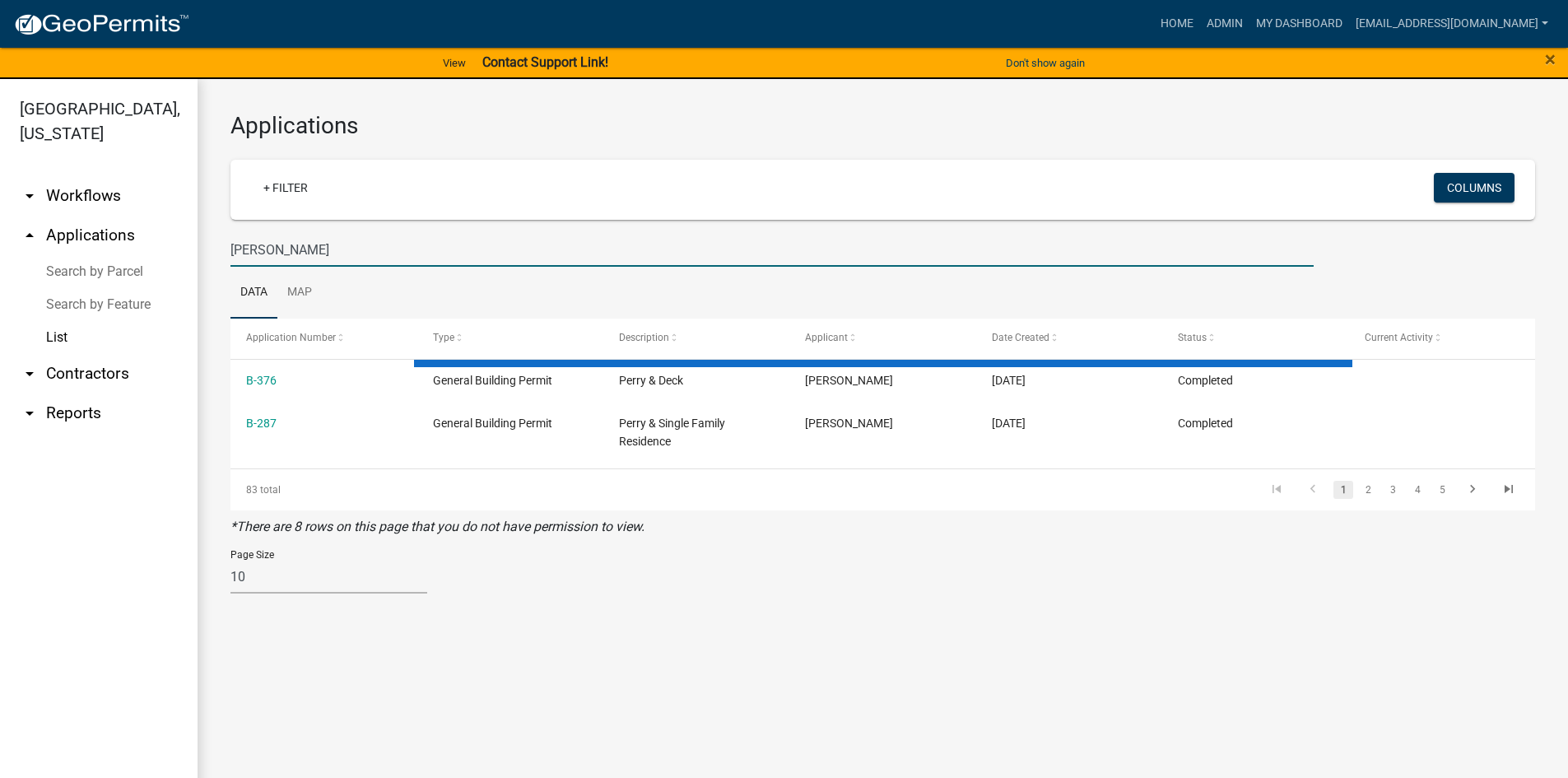
type input "halstead"
click at [96, 374] on link "arrow_drop_down Contractors" at bounding box center [99, 373] width 197 height 40
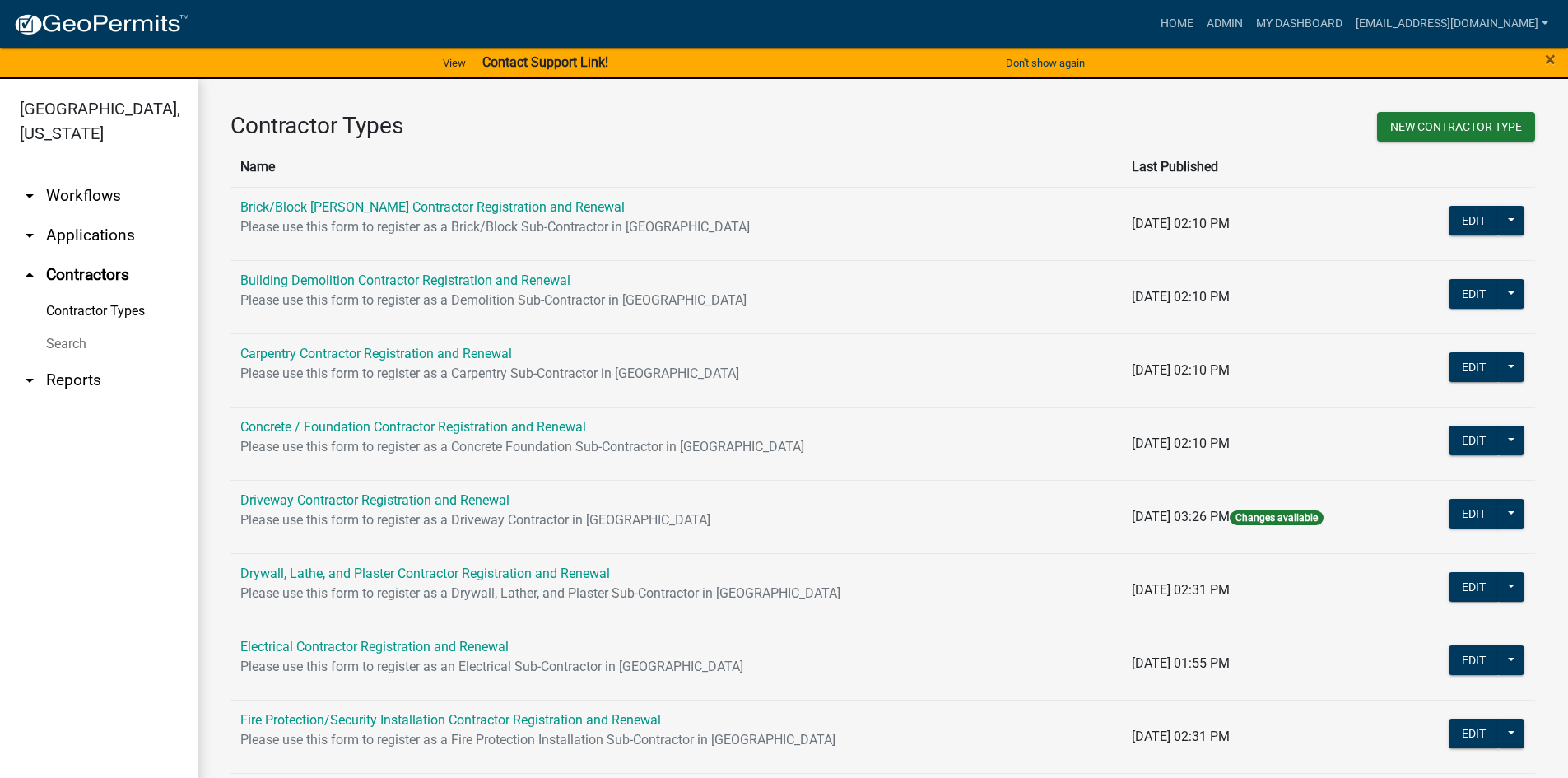
click at [66, 342] on link "Search" at bounding box center [99, 344] width 197 height 33
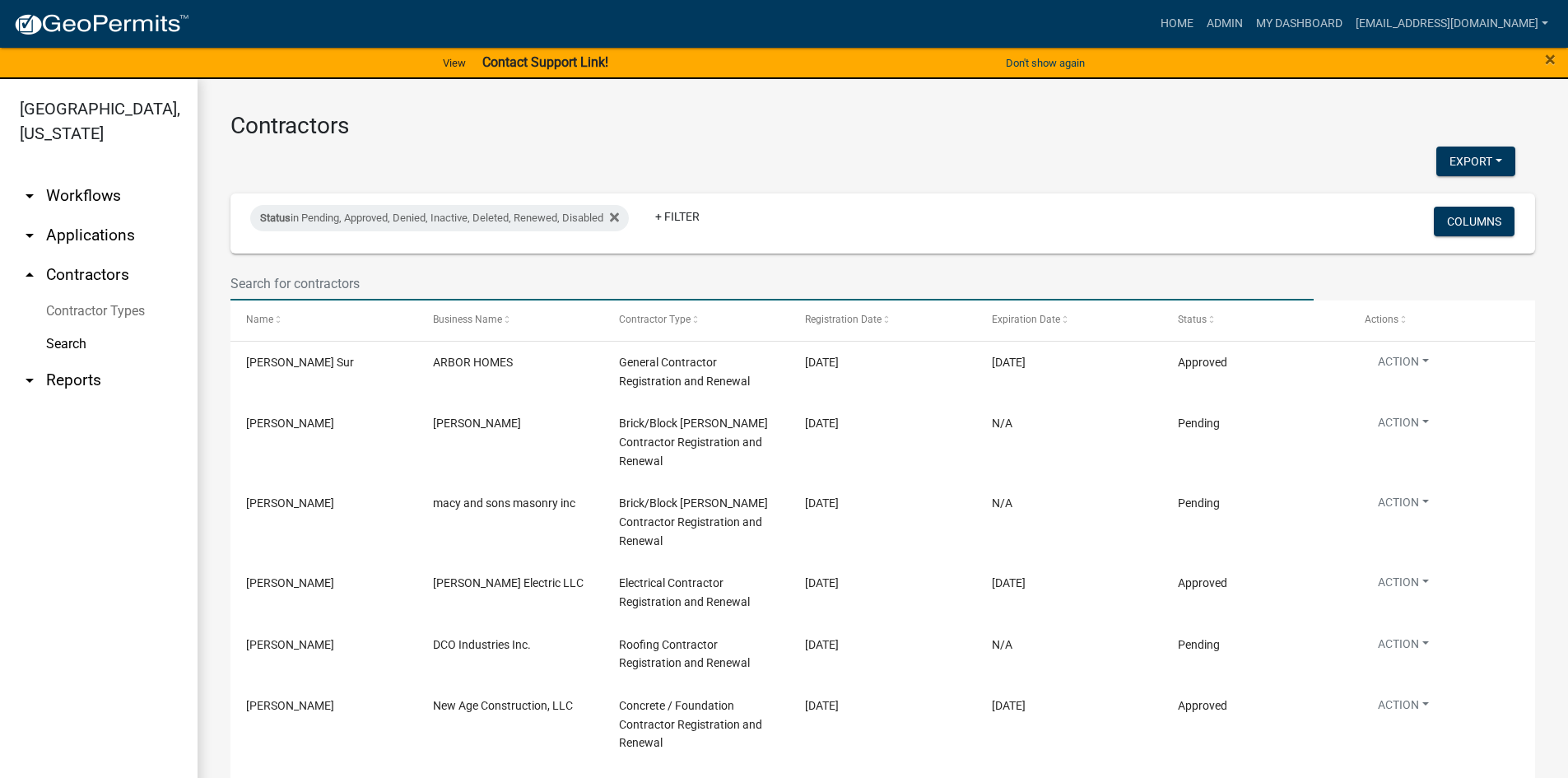
click at [275, 282] on input "text" at bounding box center [772, 283] width 1083 height 34
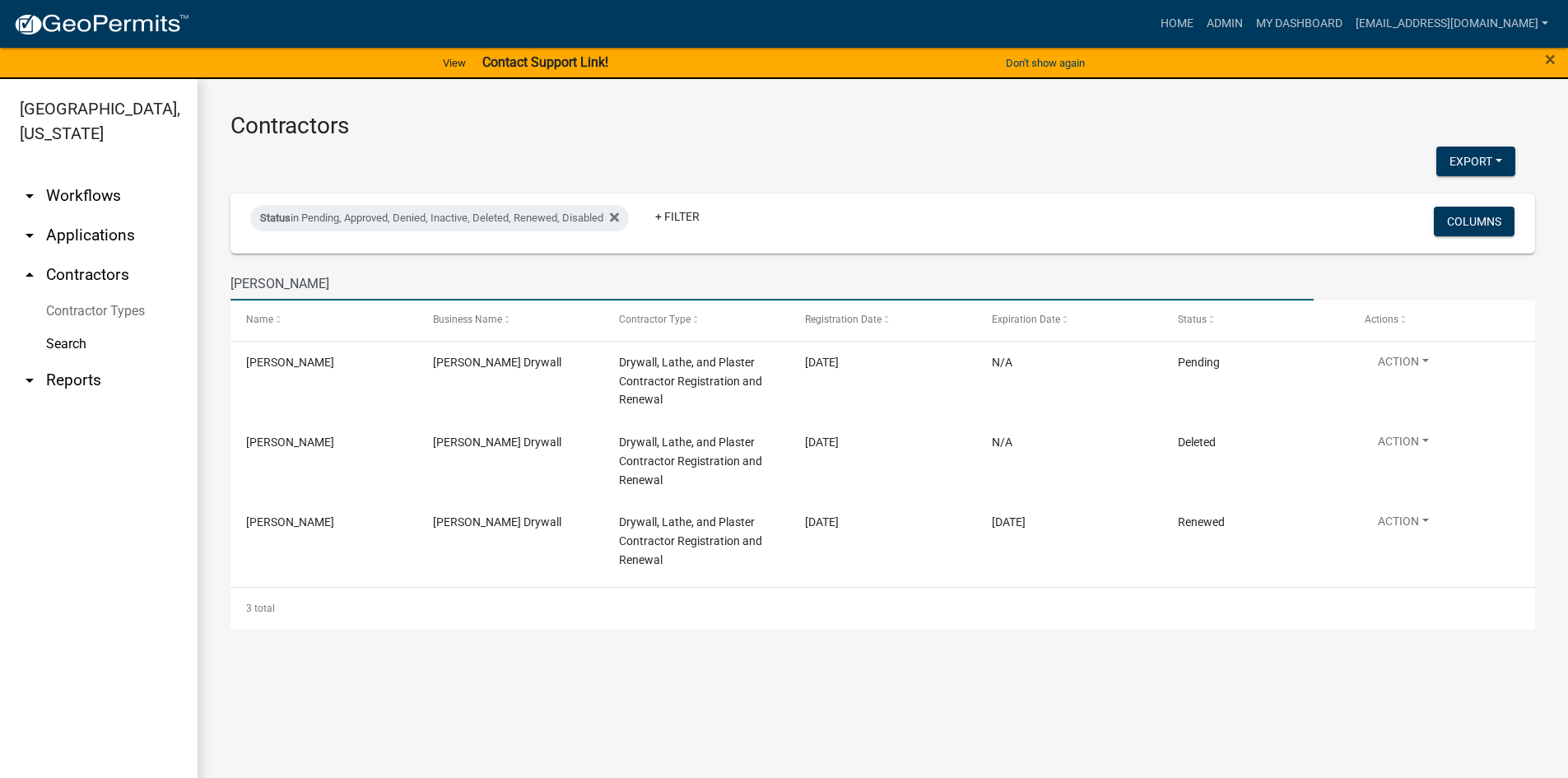
type input "halstead"
